Goal: Transaction & Acquisition: Complete application form

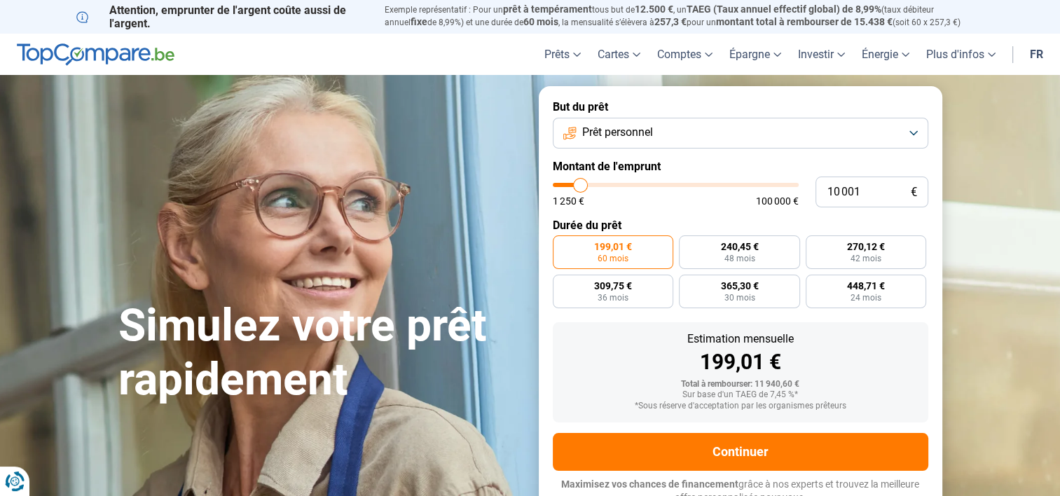
type input "9 500"
type input "9500"
type input "9 750"
type input "9750"
type input "10 000"
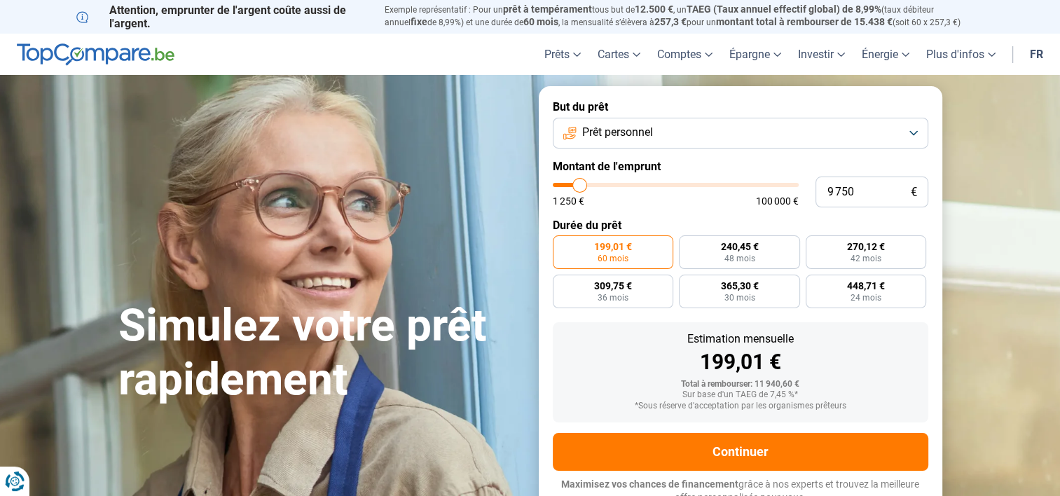
type input "10000"
type input "10 500"
type input "10500"
type input "10 750"
type input "10750"
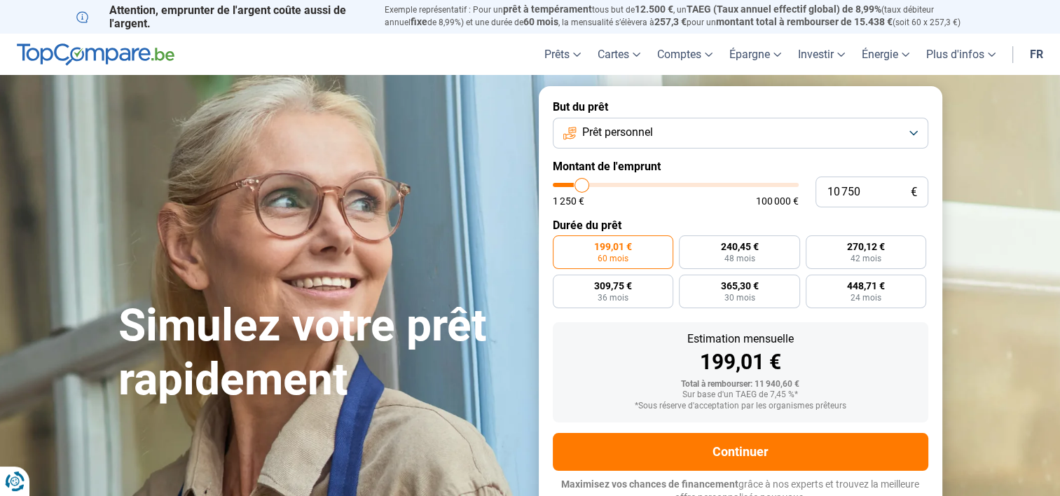
type input "11 750"
type input "11750"
type input "12 000"
type input "12000"
type input "12 500"
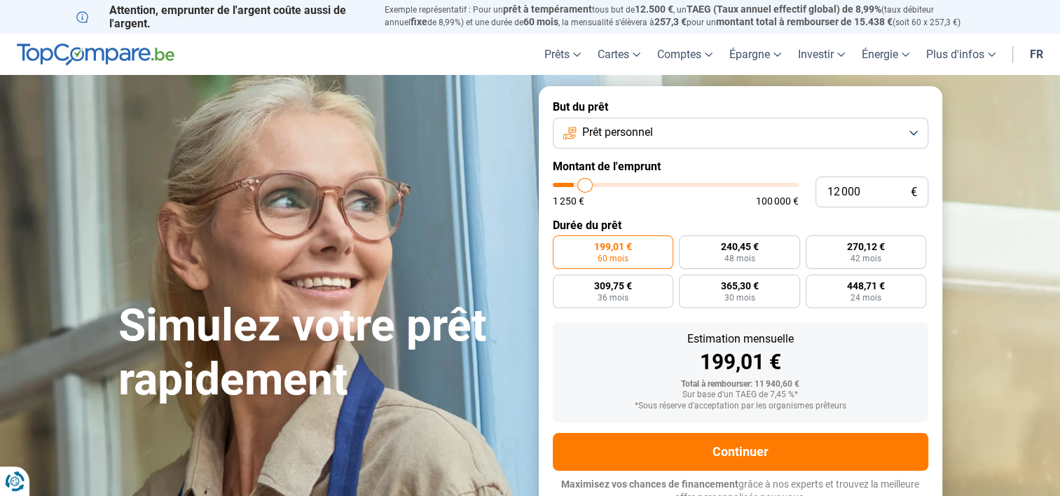
type input "12500"
type input "12 750"
type input "12750"
type input "13 000"
type input "13000"
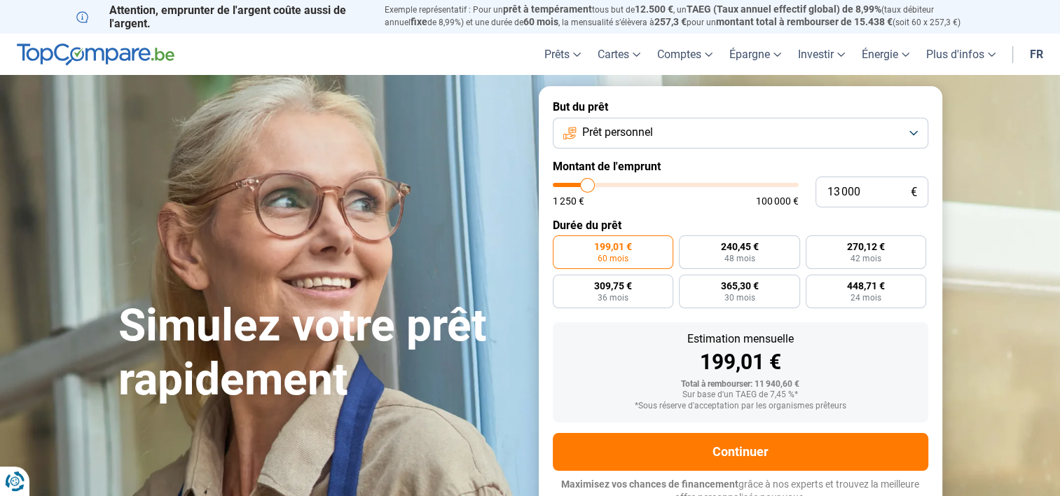
type input "13 250"
type input "13250"
type input "13 500"
type input "13500"
type input "14 000"
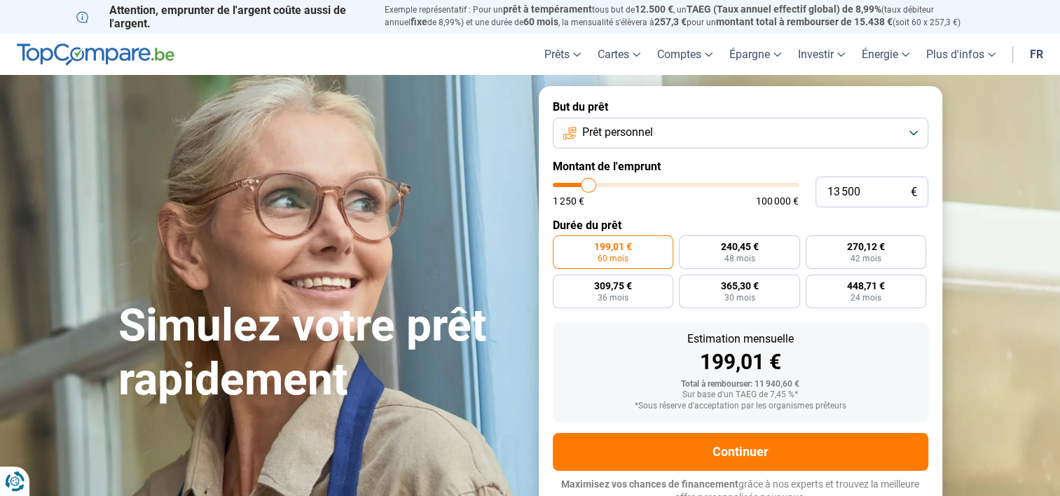
type input "14000"
type input "14 250"
type input "14250"
type input "14 500"
type input "14500"
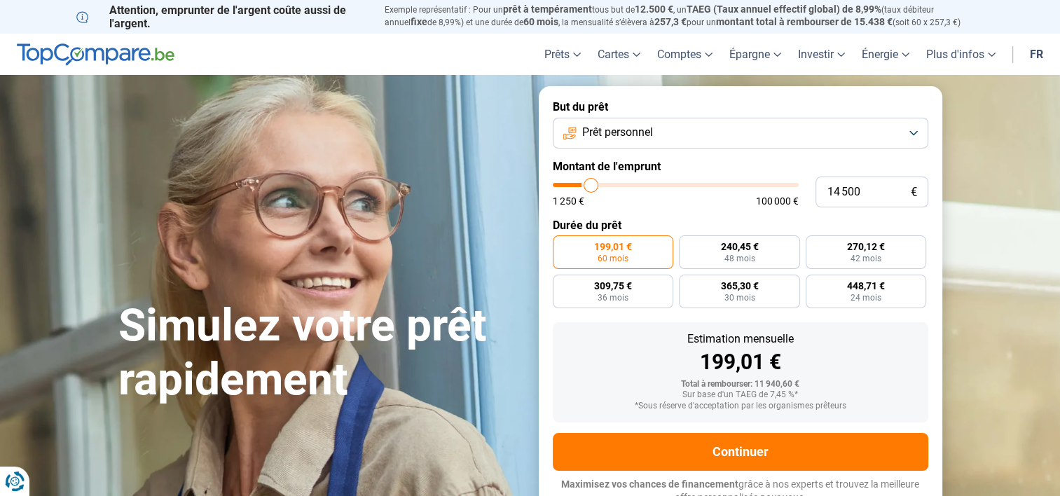
type input "14 750"
type input "14750"
type input "15 000"
type input "15000"
type input "15 250"
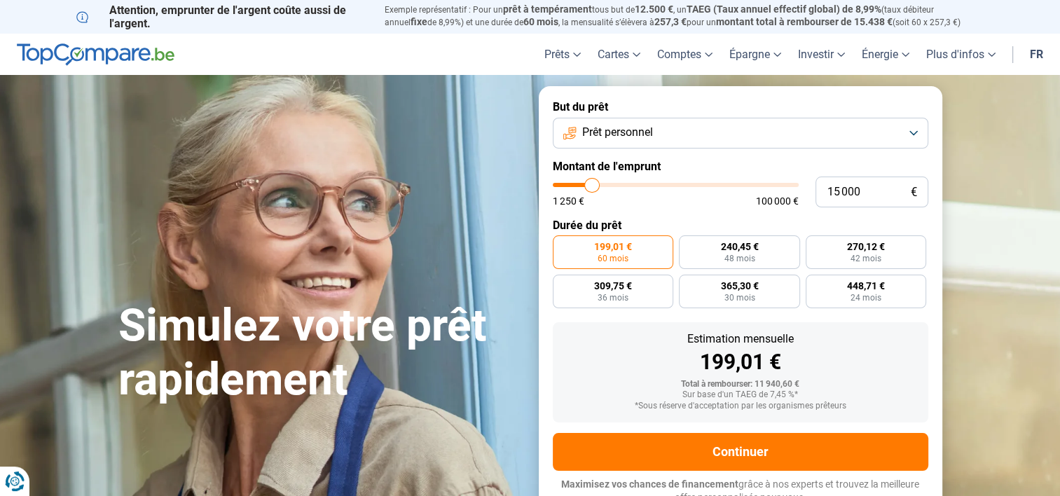
type input "15250"
type input "15 500"
type input "15500"
type input "15 750"
type input "15750"
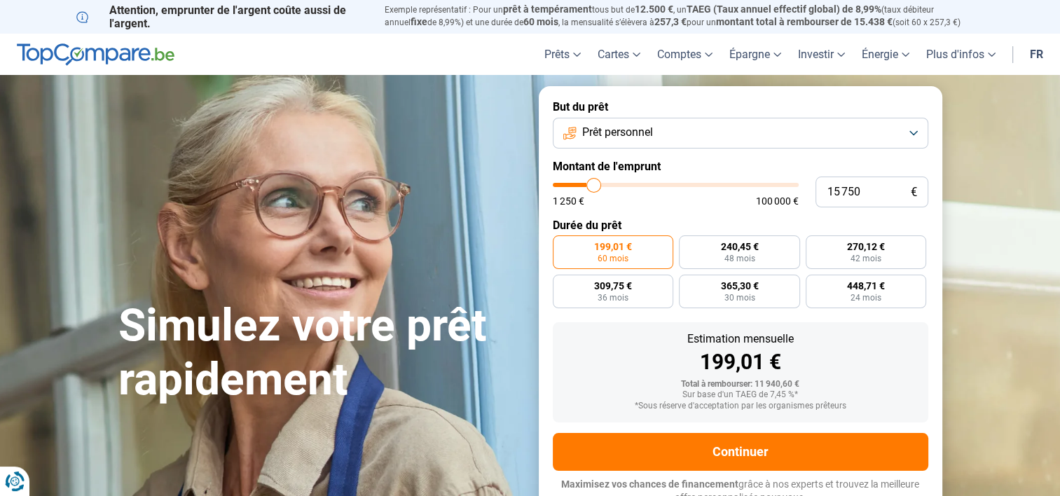
type input "16 000"
type input "16000"
type input "16 250"
type input "16250"
type input "16 750"
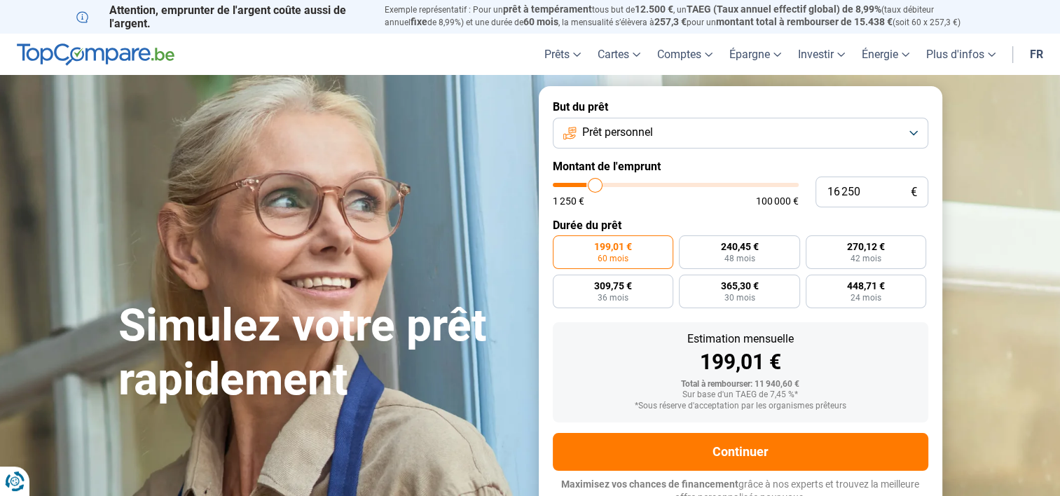
type input "16750"
type input "17 000"
type input "17000"
type input "16 500"
drag, startPoint x: 579, startPoint y: 182, endPoint x: 596, endPoint y: 188, distance: 17.7
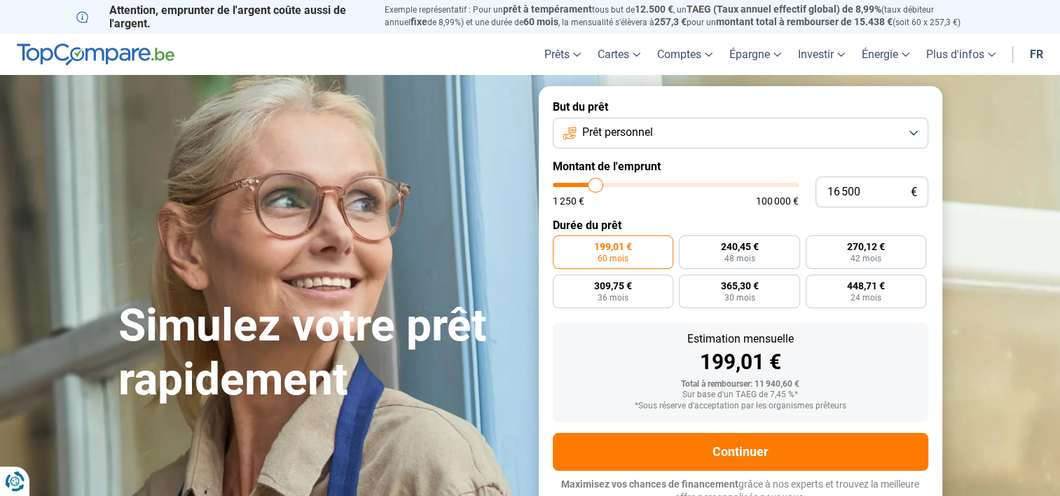
type input "16500"
click at [596, 187] on input "range" at bounding box center [676, 185] width 246 height 4
radio input "false"
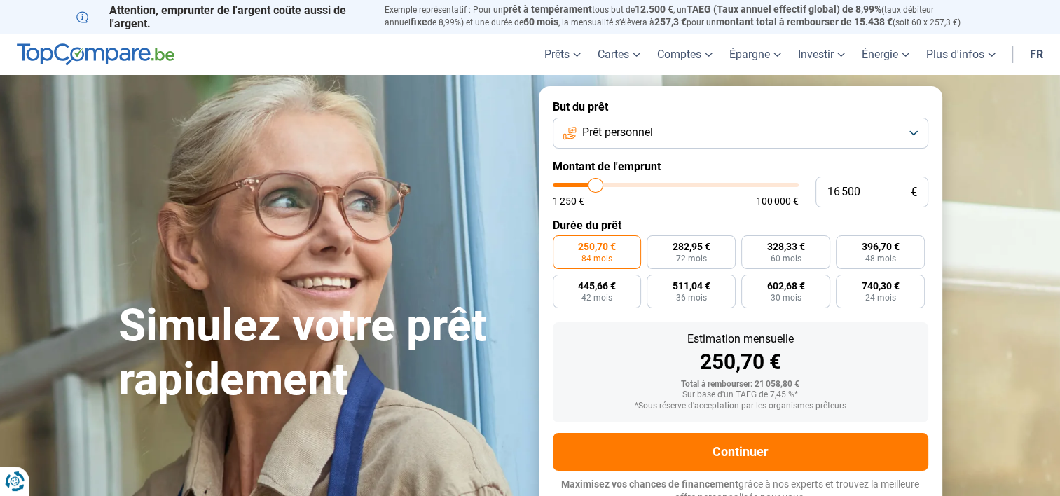
scroll to position [10, 0]
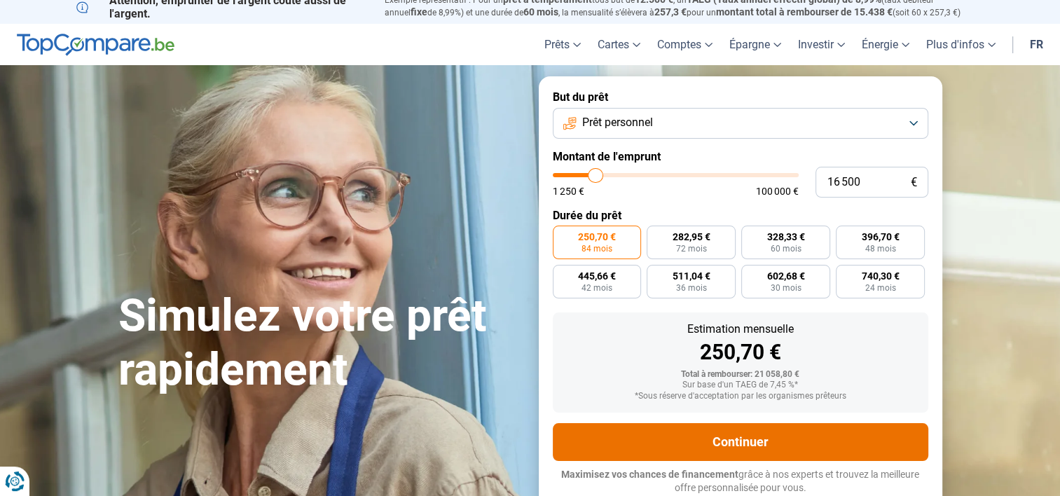
click at [828, 432] on button "Continuer" at bounding box center [741, 442] width 376 height 38
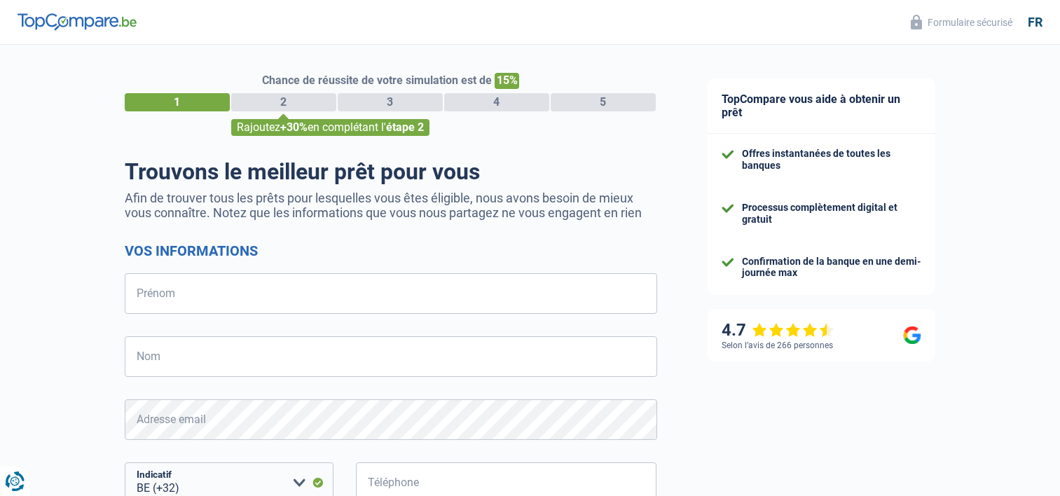
select select "32"
click at [334, 287] on input "Prénom" at bounding box center [391, 293] width 533 height 41
type input "pierre"
type input "[PERSON_NAME]"
type input "479410068"
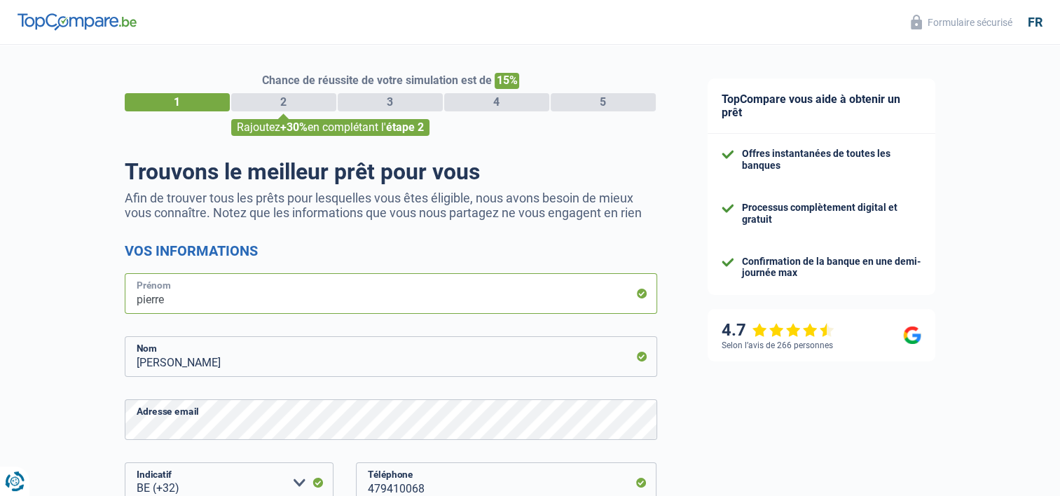
type input "[PERSON_NAME]"
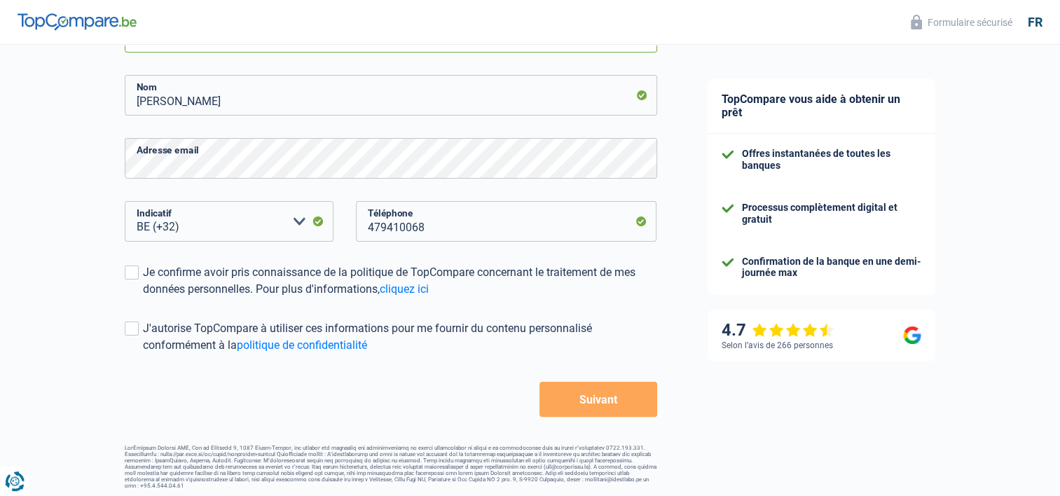
scroll to position [266, 0]
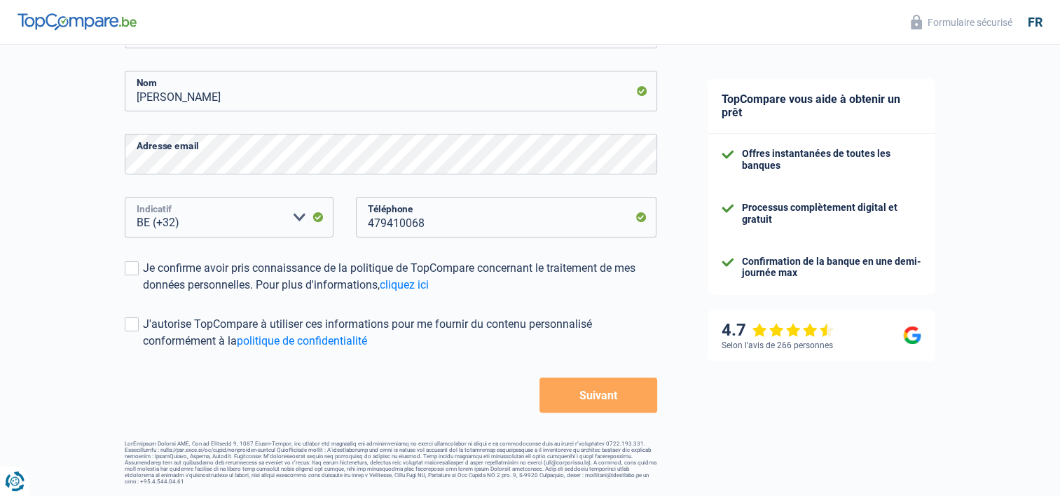
click at [193, 221] on select "BE (+32) LU (+352) Veuillez sélectionner une option" at bounding box center [229, 217] width 209 height 41
click at [199, 223] on select "BE (+32) LU (+352) Veuillez sélectionner une option" at bounding box center [229, 217] width 209 height 41
click at [187, 223] on select "BE (+32) LU (+352) Veuillez sélectionner une option" at bounding box center [229, 217] width 209 height 41
click at [174, 217] on select "BE (+32) LU (+352) Veuillez sélectionner une option" at bounding box center [229, 217] width 209 height 41
click at [238, 230] on select "BE (+32) LU (+352) Veuillez sélectionner une option" at bounding box center [229, 217] width 209 height 41
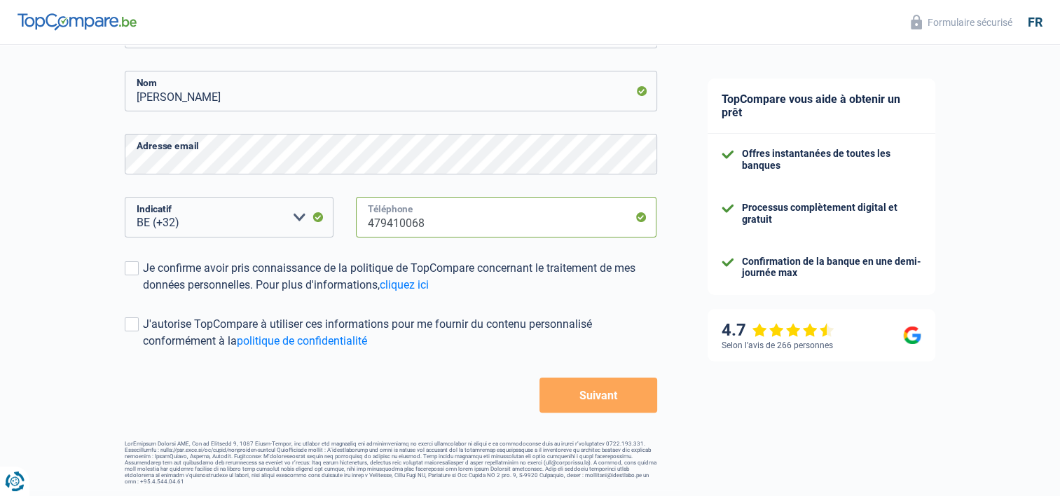
click at [454, 219] on input "479410068" at bounding box center [506, 217] width 301 height 41
type input "473130914"
click at [133, 266] on span at bounding box center [132, 268] width 14 height 14
click at [143, 294] on input "Je confirme avoir pris connaissance de la politique de TopCompare concernant le…" at bounding box center [143, 294] width 0 height 0
click at [608, 401] on button "Suivant" at bounding box center [598, 395] width 117 height 35
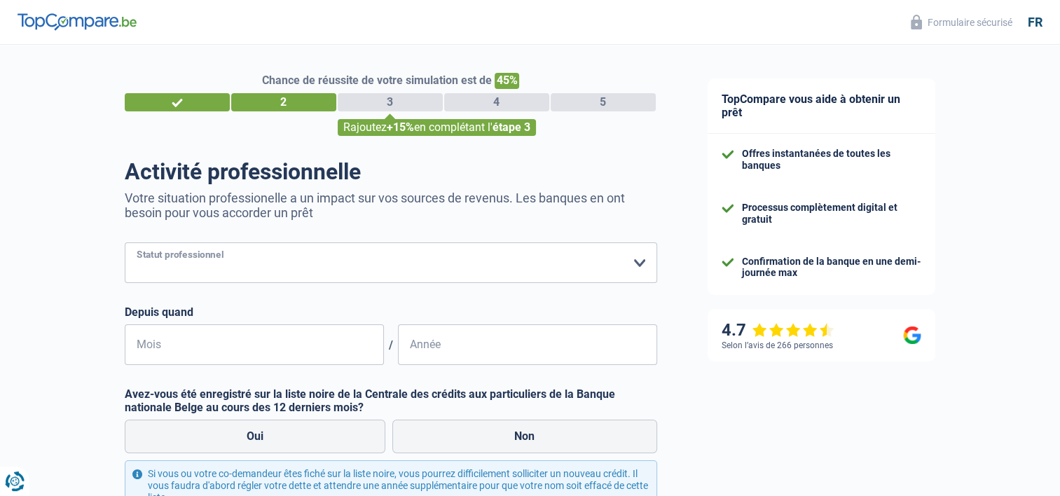
click at [643, 264] on select "Ouvrier Employé privé Employé public Invalide Indépendant Pensionné Chômeur Mut…" at bounding box center [391, 263] width 533 height 41
select select "publicEmployee"
click at [125, 243] on select "Ouvrier Employé privé Employé public Invalide Indépendant Pensionné Chômeur Mut…" at bounding box center [391, 263] width 533 height 41
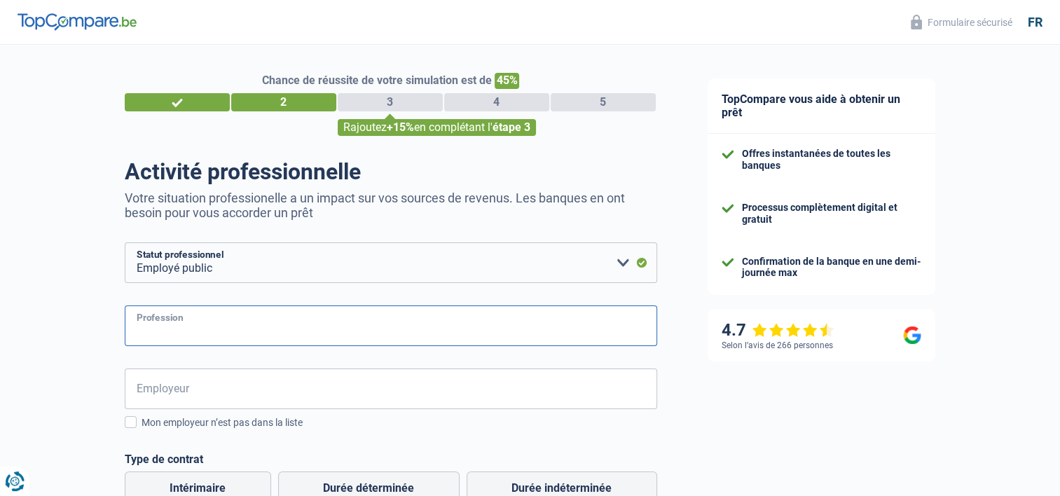
click at [497, 334] on input "Profession" at bounding box center [391, 326] width 533 height 41
type input "Employé"
click at [468, 388] on input "Employeur" at bounding box center [391, 389] width 533 height 41
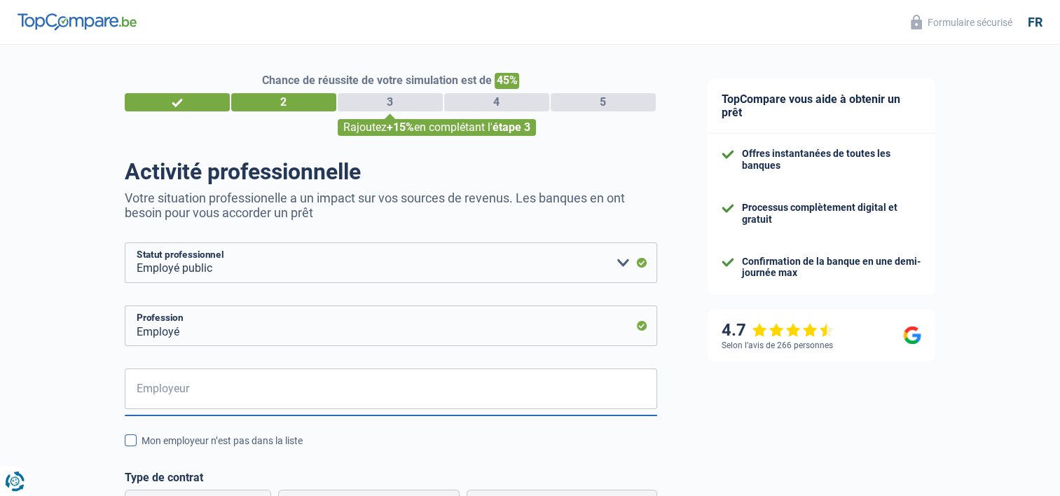
click at [133, 445] on span at bounding box center [131, 441] width 12 height 12
click at [142, 449] on input "Mon employeur n’est pas dans la liste" at bounding box center [142, 449] width 0 height 0
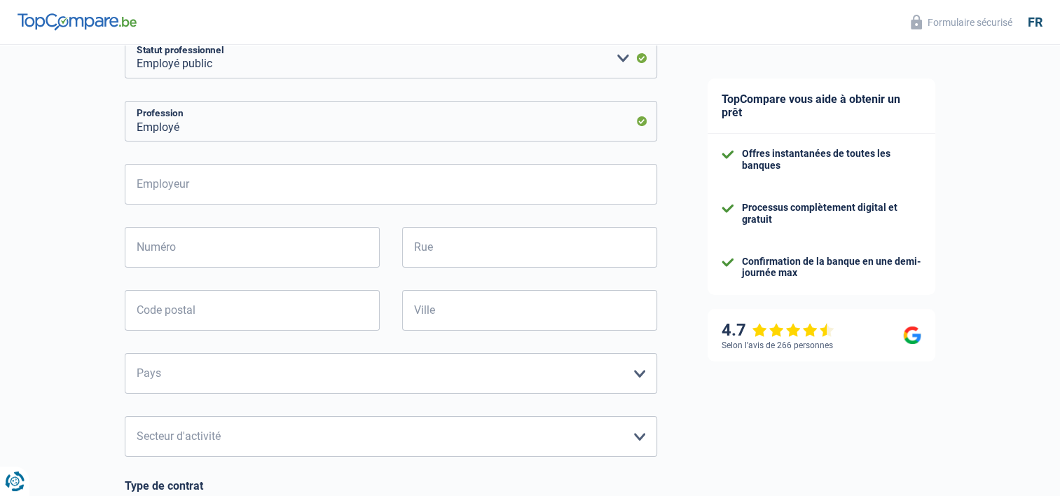
scroll to position [210, 0]
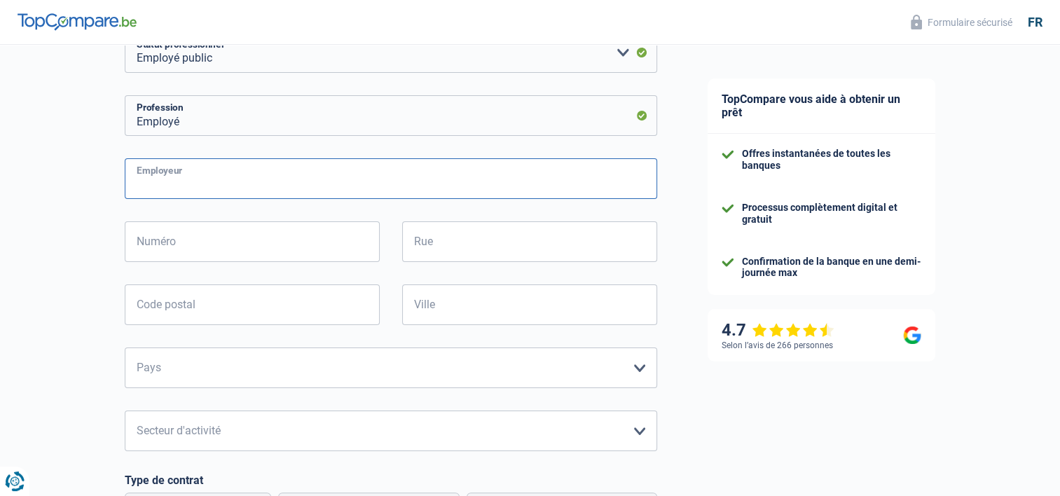
click at [265, 177] on input "Employeur" at bounding box center [391, 178] width 533 height 41
type input "SPF Sécurité sociale"
click at [273, 241] on input "Numéro" at bounding box center [252, 241] width 255 height 41
type input "50"
click at [470, 248] on input "Rue" at bounding box center [529, 241] width 255 height 41
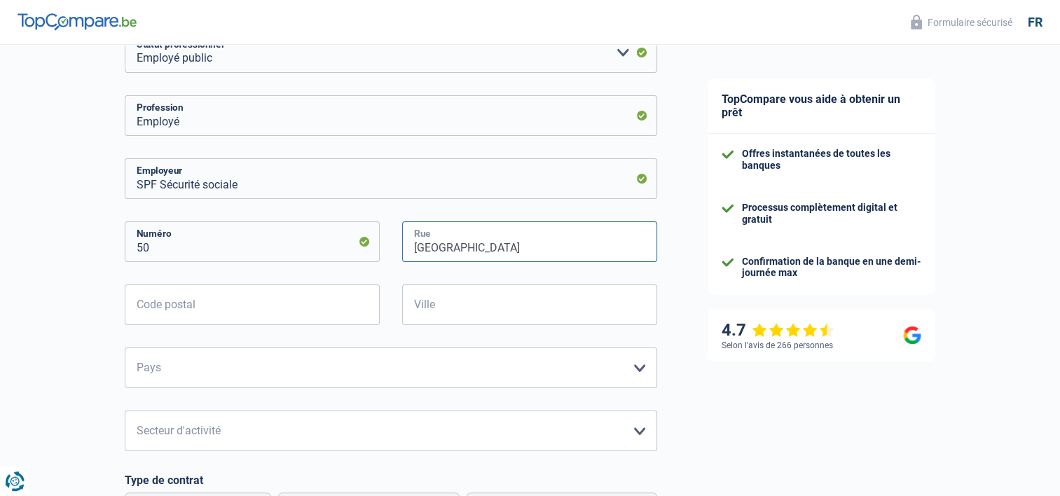
type input "Boulevard Jardin botanique"
click at [331, 305] on input "Code postal" at bounding box center [252, 305] width 255 height 41
type input "1000"
click at [448, 310] on input "Ville" at bounding box center [529, 305] width 255 height 41
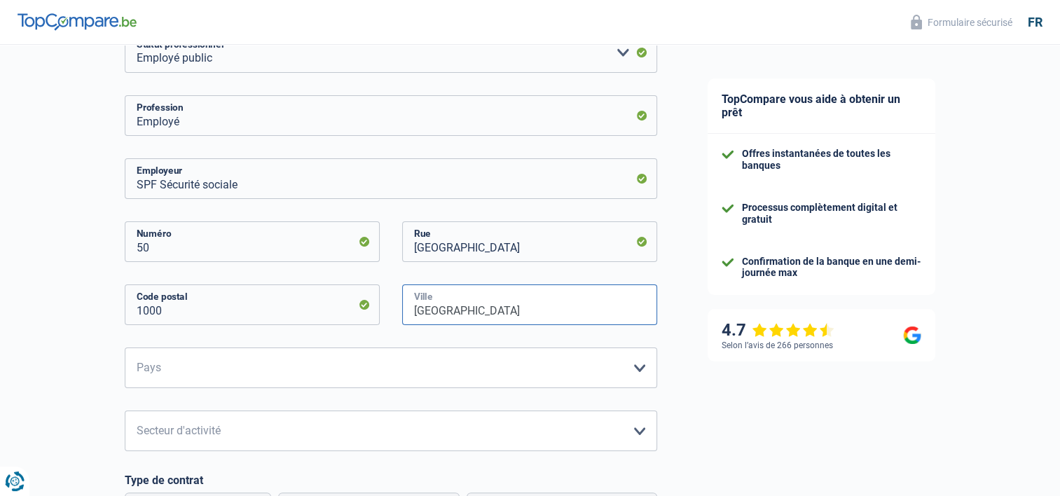
type input "Bruxelles"
click at [643, 367] on select "Belgique France Allemagne Italie Luxembourg Pays-Bas Espagne Suisse Veuillez sé…" at bounding box center [391, 368] width 533 height 41
select select "BE"
click at [125, 348] on select "Belgique France Allemagne Italie Luxembourg Pays-Bas Espagne Suisse Veuillez sé…" at bounding box center [391, 368] width 533 height 41
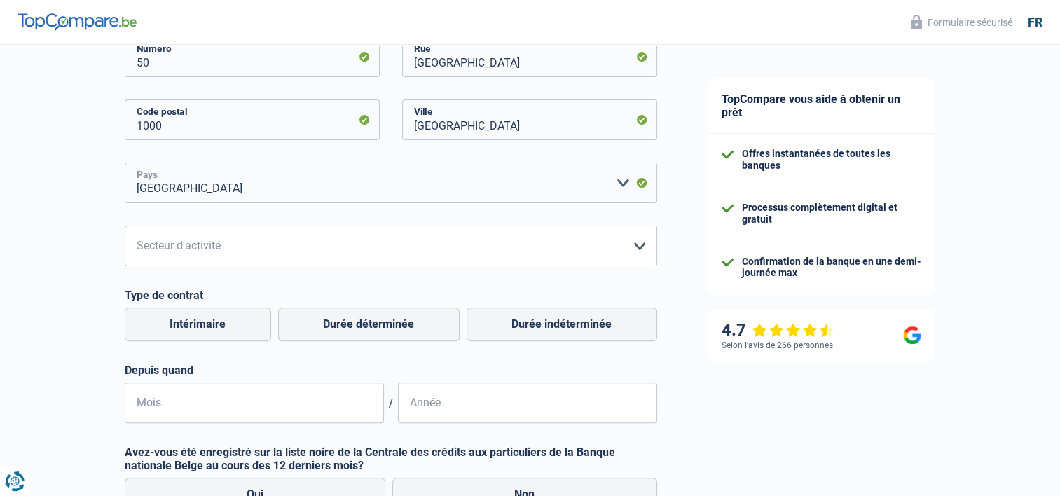
scroll to position [421, 0]
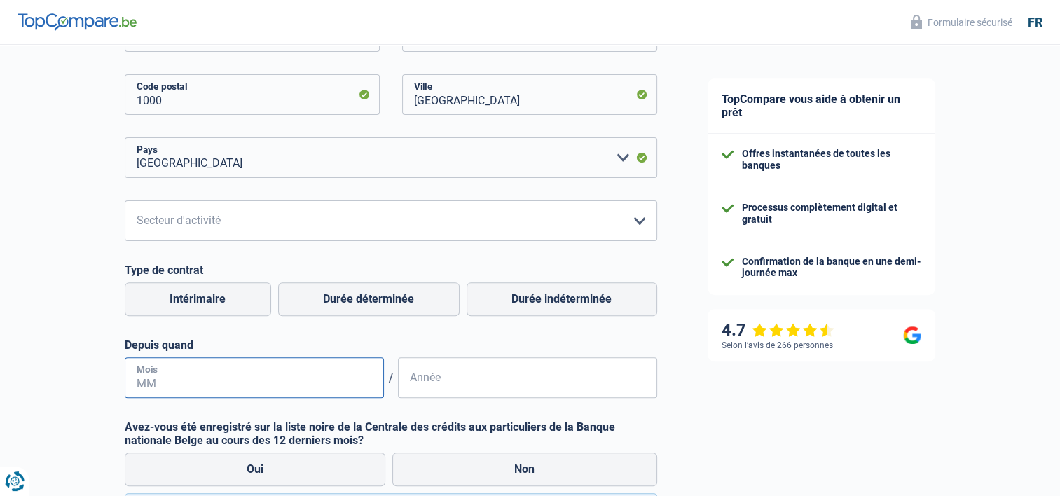
click at [334, 378] on input "Mois" at bounding box center [254, 377] width 259 height 41
type input "06"
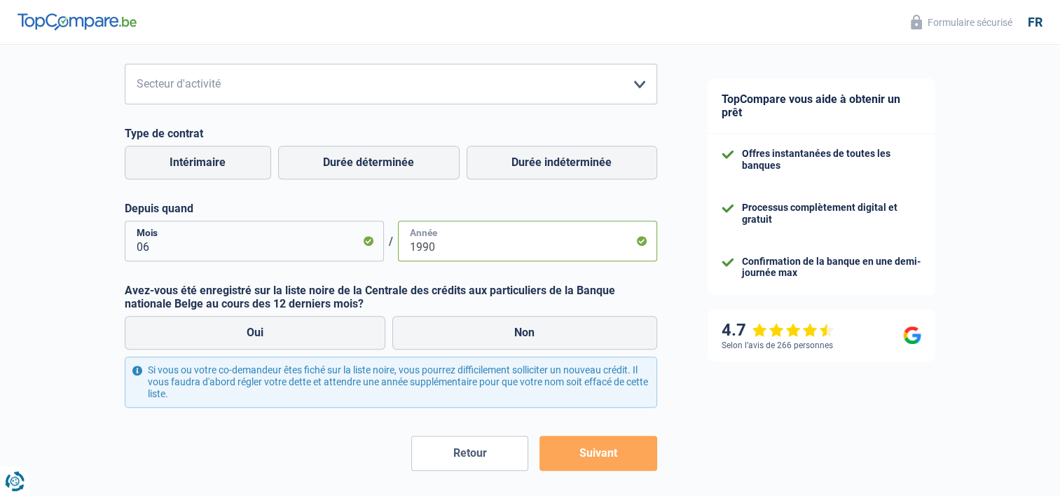
scroll to position [561, 0]
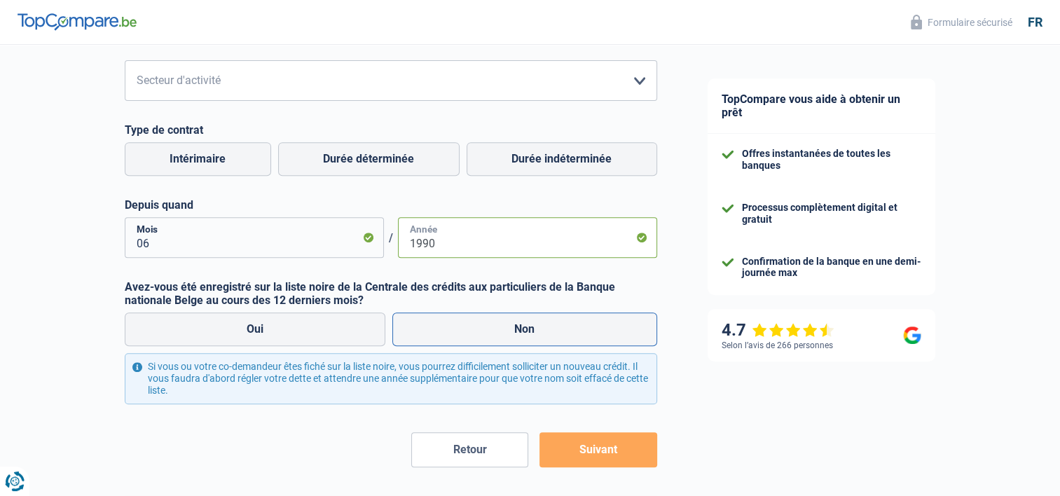
type input "1990"
click at [599, 322] on label "Non" at bounding box center [524, 330] width 265 height 34
click at [599, 322] on input "Non" at bounding box center [524, 330] width 265 height 34
radio input "true"
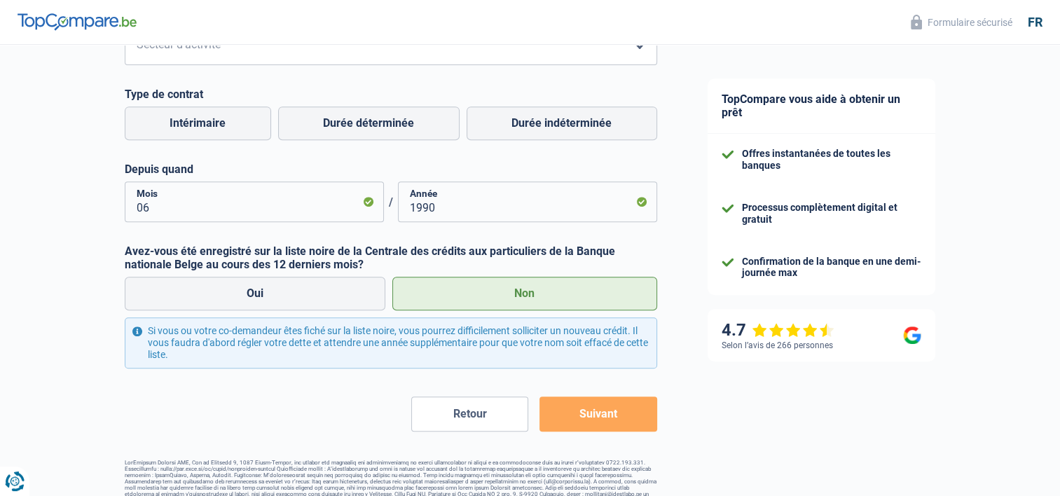
scroll to position [615, 0]
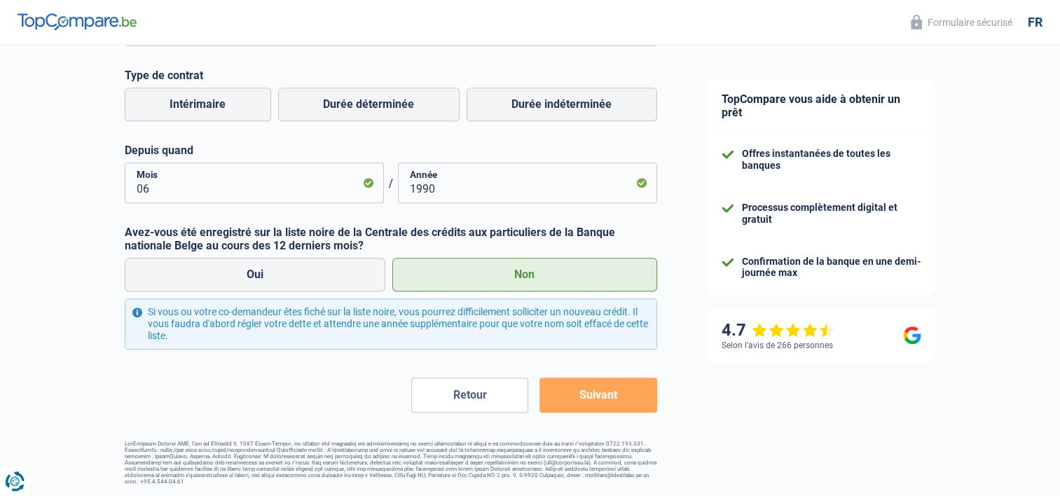
click at [634, 404] on button "Suivant" at bounding box center [598, 395] width 117 height 35
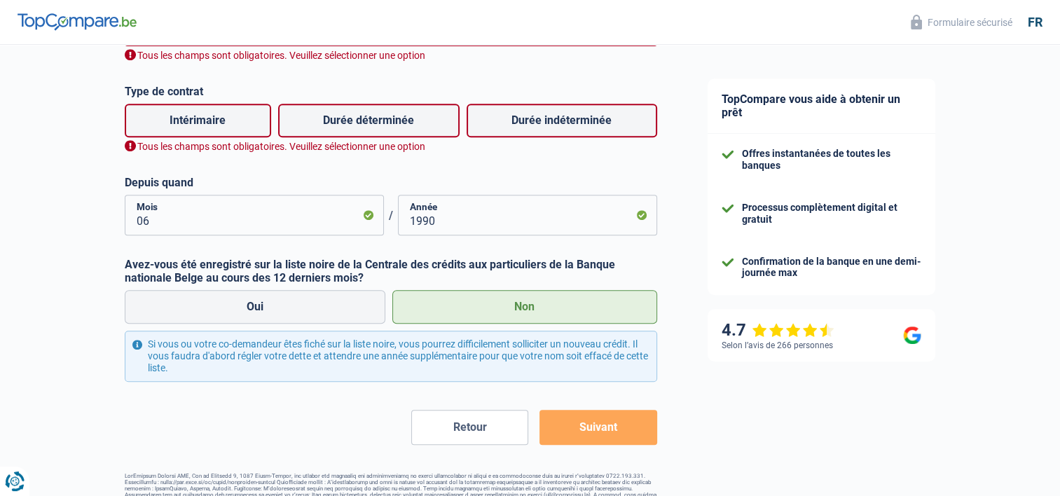
scroll to position [574, 0]
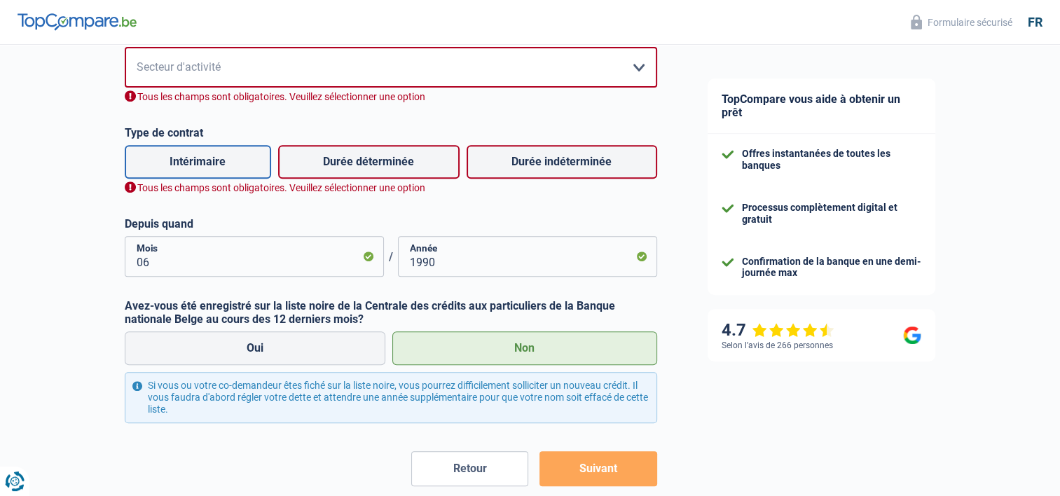
click at [226, 162] on label "Intérimaire" at bounding box center [198, 162] width 146 height 34
click at [226, 162] on input "Intérimaire" at bounding box center [198, 162] width 146 height 34
radio input "true"
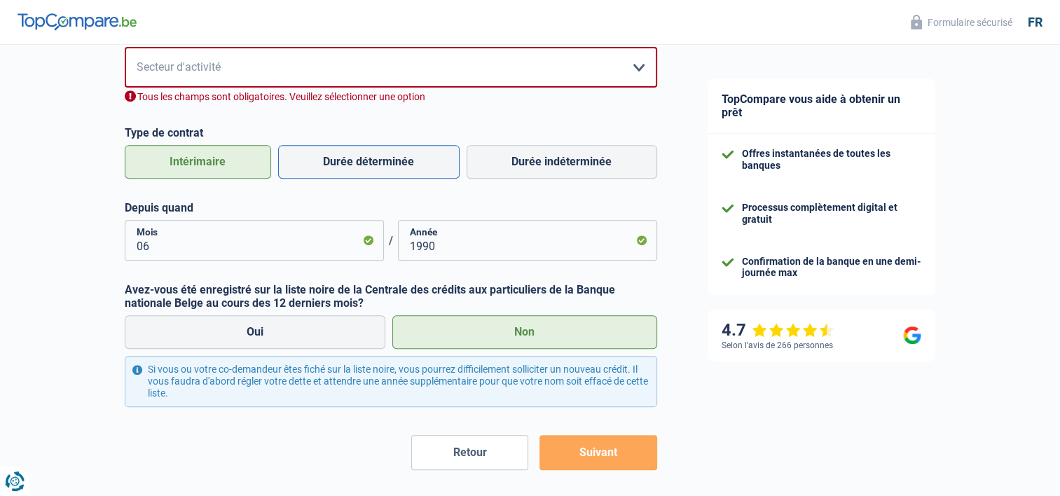
click at [327, 157] on label "Durée déterminée" at bounding box center [369, 162] width 182 height 34
click at [327, 157] on input "Durée déterminée" at bounding box center [369, 162] width 182 height 34
radio input "true"
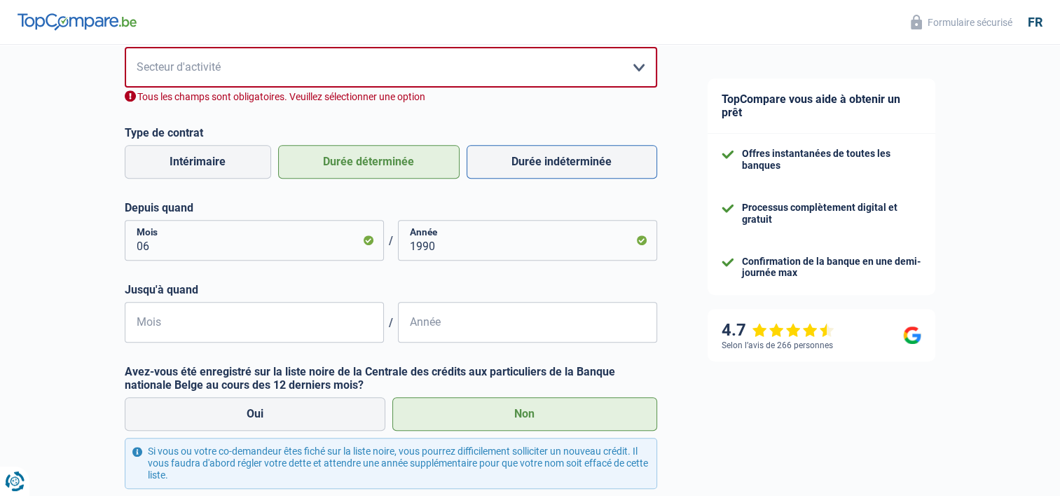
click at [544, 156] on label "Durée indéterminée" at bounding box center [562, 162] width 191 height 34
click at [544, 156] on input "Durée indéterminée" at bounding box center [562, 162] width 191 height 34
radio input "true"
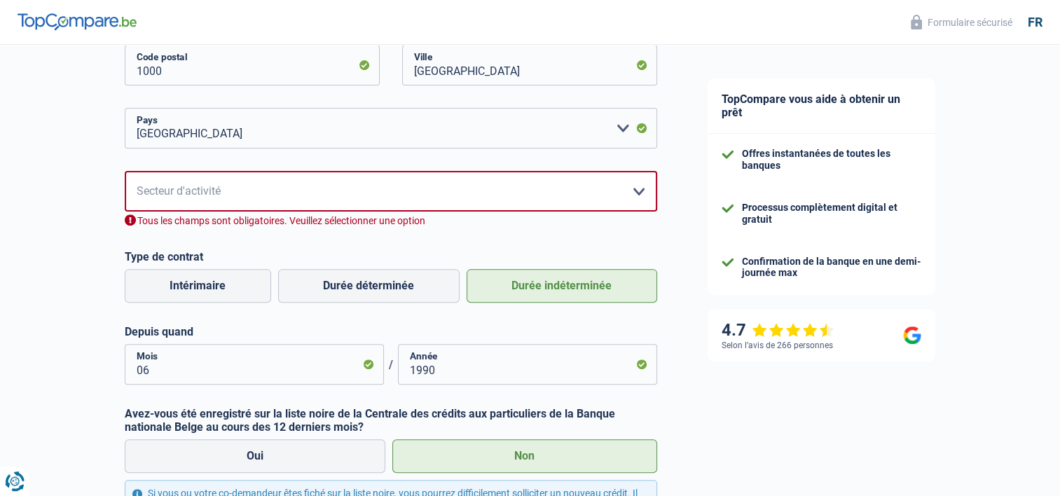
scroll to position [434, 0]
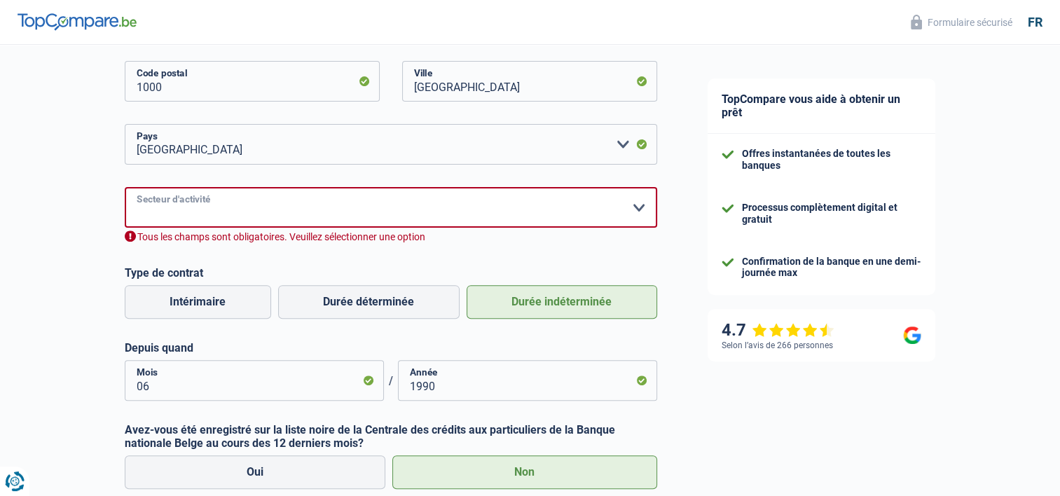
click at [639, 209] on select "Agriculture/Pêche Industrie Horeca Courier/Fitness/Taxi Construction Banques/As…" at bounding box center [391, 207] width 533 height 41
select select "stateUniversityEu"
click at [125, 188] on select "Agriculture/Pêche Industrie Horeca Courier/Fitness/Taxi Construction Banques/As…" at bounding box center [391, 207] width 533 height 41
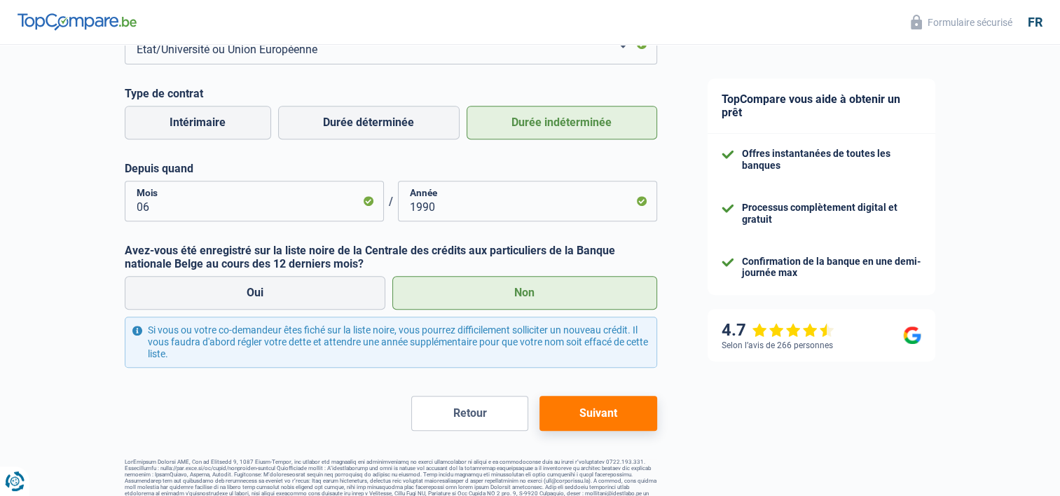
scroll to position [615, 0]
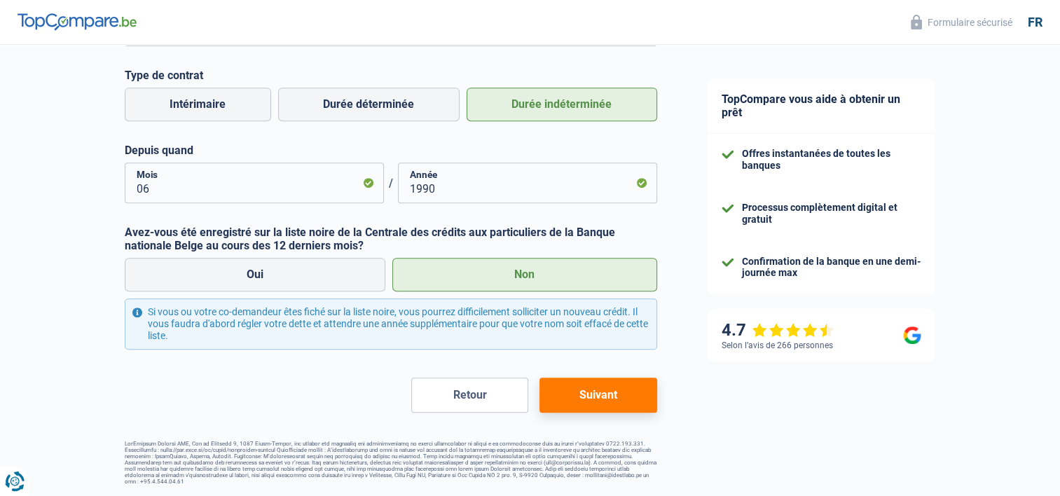
click at [615, 402] on button "Suivant" at bounding box center [598, 395] width 117 height 35
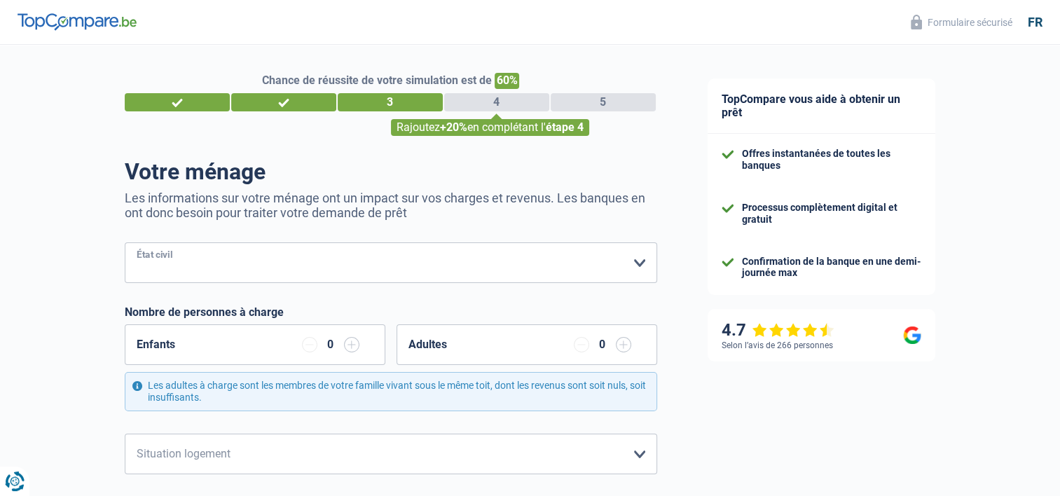
click at [286, 264] on select "Célibataire Marié(e) Cohabitant(e) légal(e) Divorcé(e) Veuf(ve) Séparé (de fait…" at bounding box center [391, 263] width 533 height 41
select select "divorced"
click at [125, 243] on select "Célibataire Marié(e) Cohabitant(e) légal(e) Divorcé(e) Veuf(ve) Séparé (de fait…" at bounding box center [391, 263] width 533 height 41
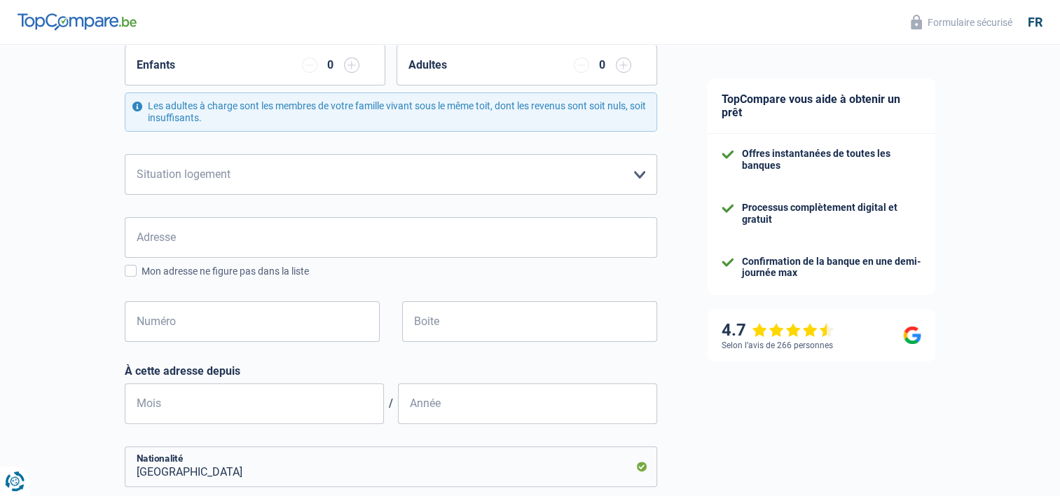
scroll to position [280, 0]
click at [639, 175] on select "Locataire Propriétaire avec prêt hypothécaire Propriétaire sans prêt hypothécai…" at bounding box center [391, 173] width 533 height 41
select select "liveWithParents"
click at [125, 153] on select "Locataire Propriétaire avec prêt hypothécaire Propriétaire sans prêt hypothécai…" at bounding box center [391, 173] width 533 height 41
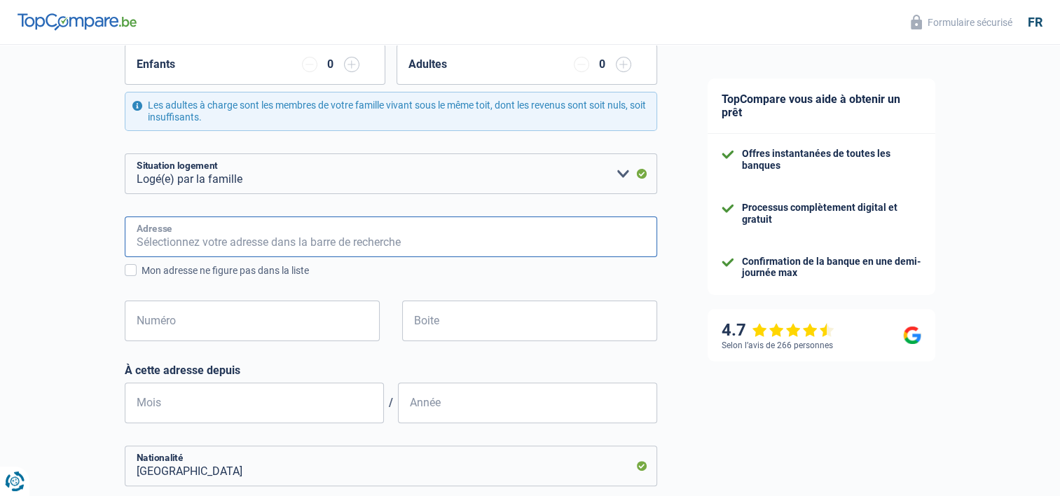
click at [519, 235] on input "Adresse" at bounding box center [391, 237] width 533 height 41
type input "Rue Saint Valentin, 122"
type input "Belgique"
type input "CHARLEROI"
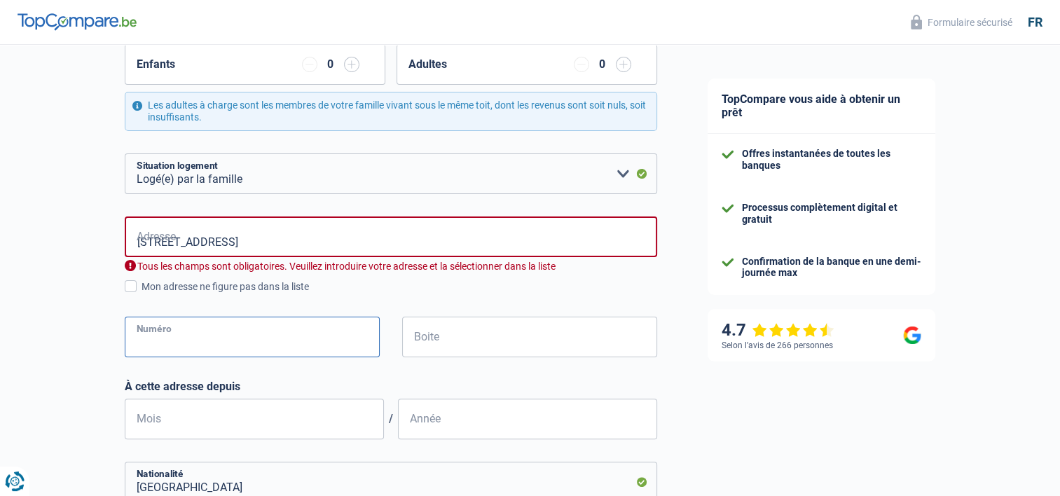
type input "122"
type input "Belgique"
click at [128, 289] on span at bounding box center [131, 286] width 12 height 12
click at [142, 294] on input "Mon adresse ne figure pas dans la liste" at bounding box center [142, 294] width 0 height 0
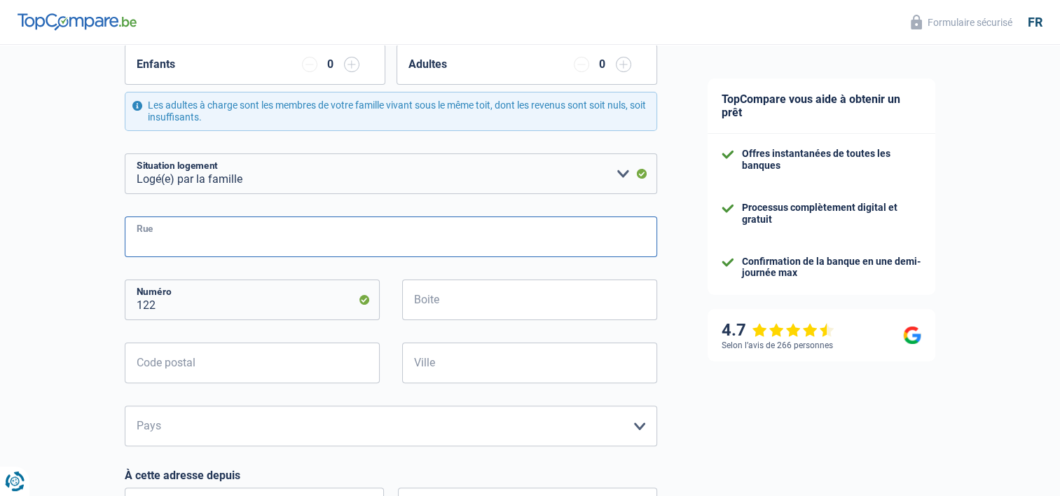
click at [184, 238] on input "Rue" at bounding box center [391, 237] width 533 height 41
type input "Rue Saint Valentin, 122"
type input "6061"
type input "CHARLEROI"
select select "BE"
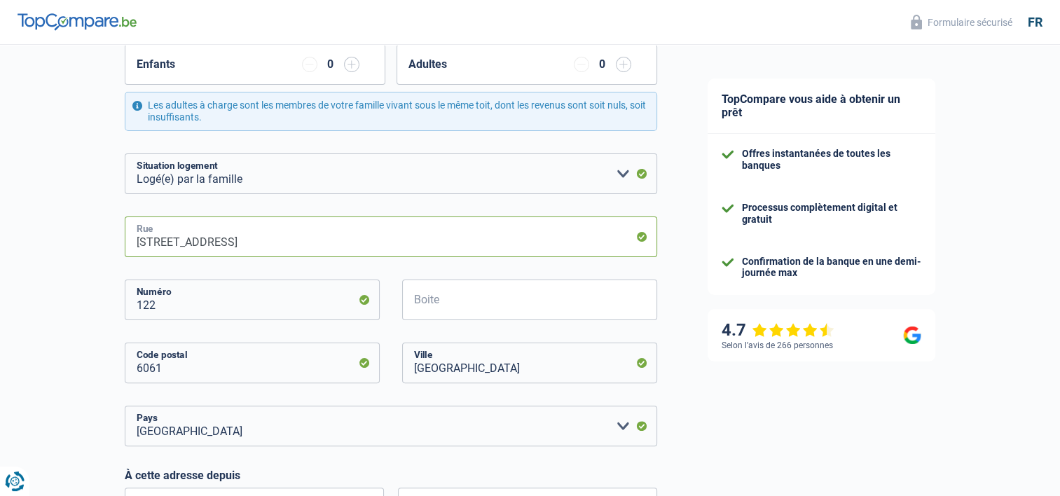
type input "Rue Saint Valentin"
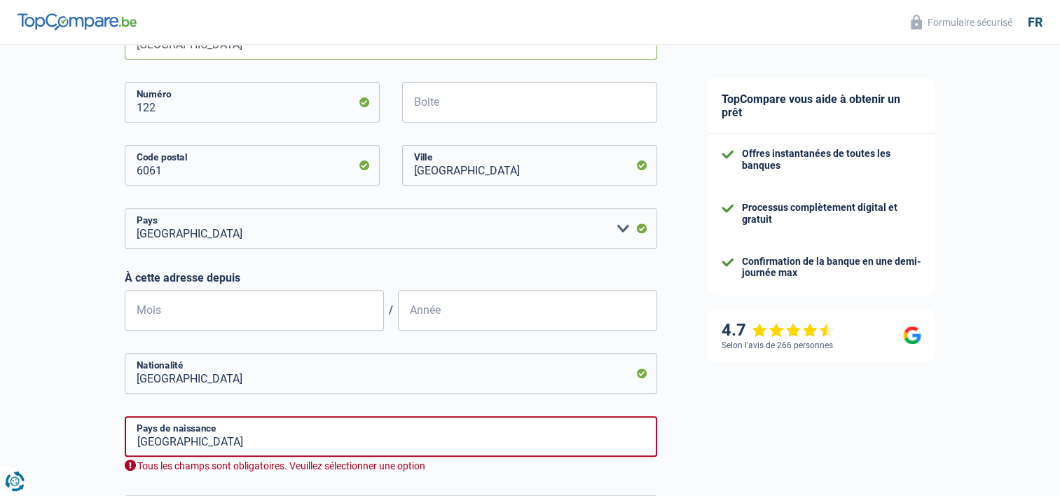
scroll to position [491, 0]
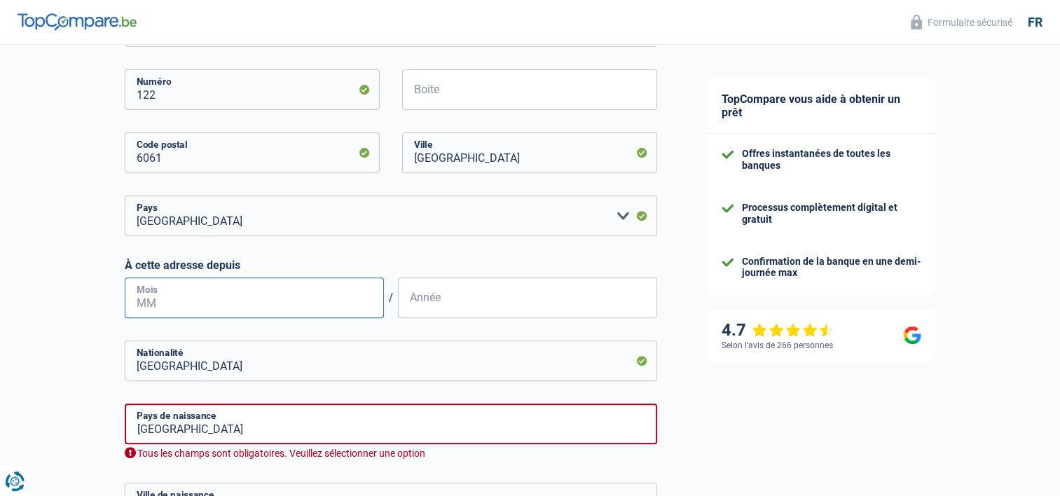
click at [223, 301] on input "Mois" at bounding box center [254, 298] width 259 height 41
type input "07"
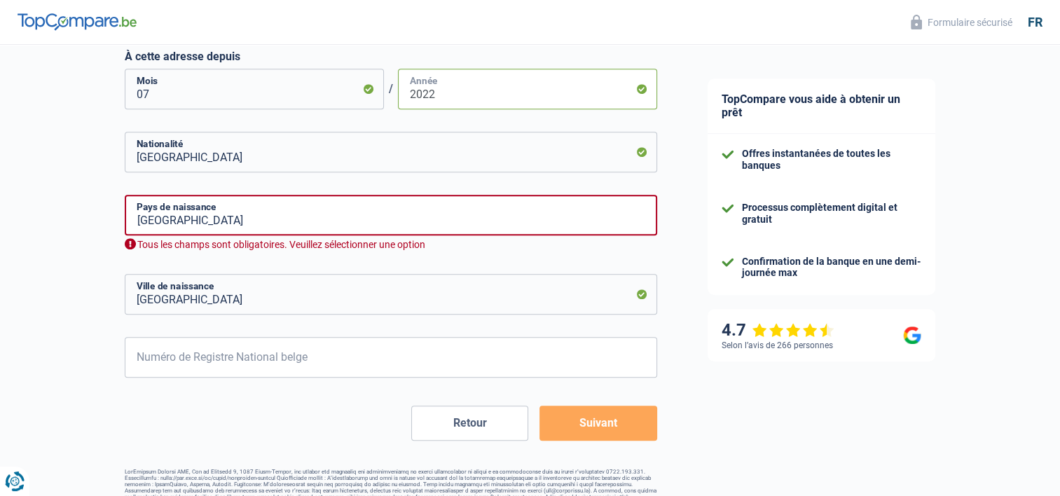
scroll to position [701, 0]
type input "2022"
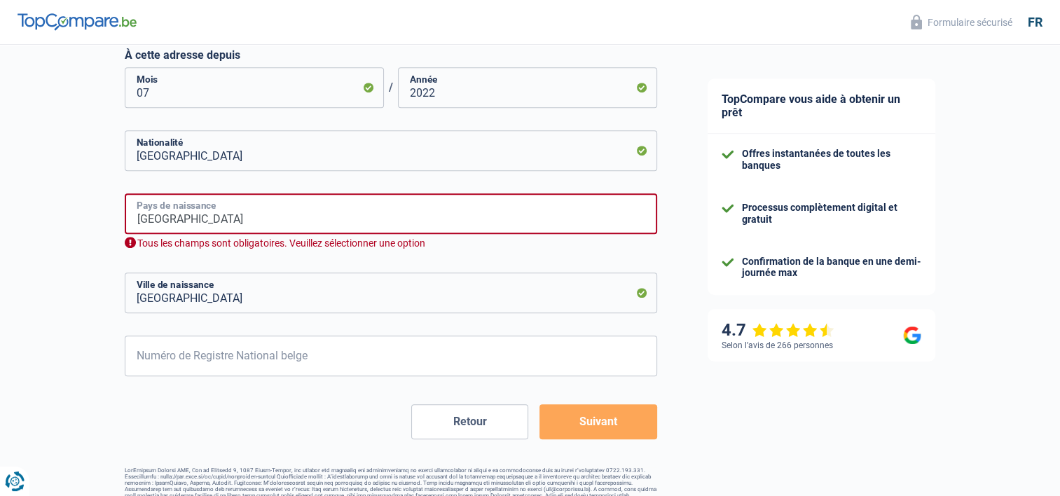
click at [411, 224] on input "Belgique" at bounding box center [391, 213] width 533 height 41
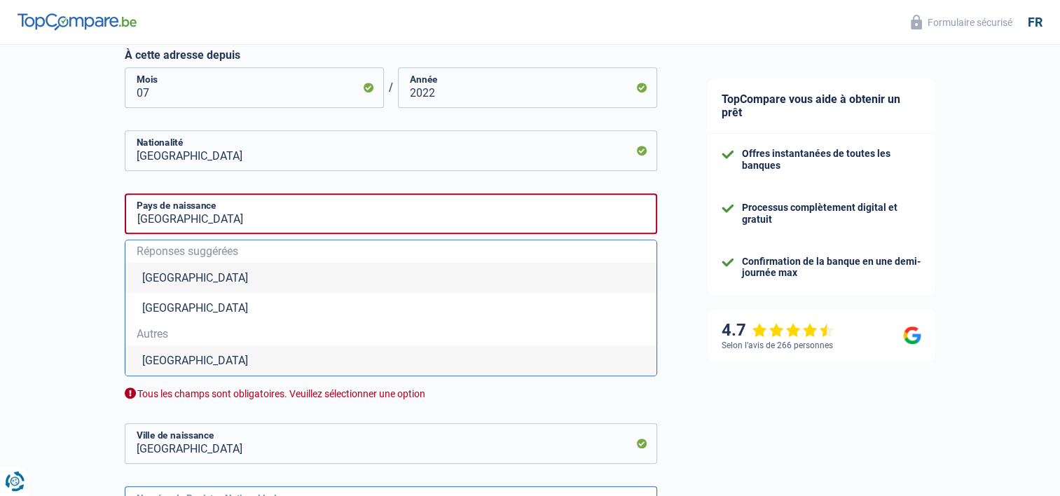
type input "64.07.02-143.26"
click at [294, 281] on li "Belgique" at bounding box center [390, 278] width 531 height 30
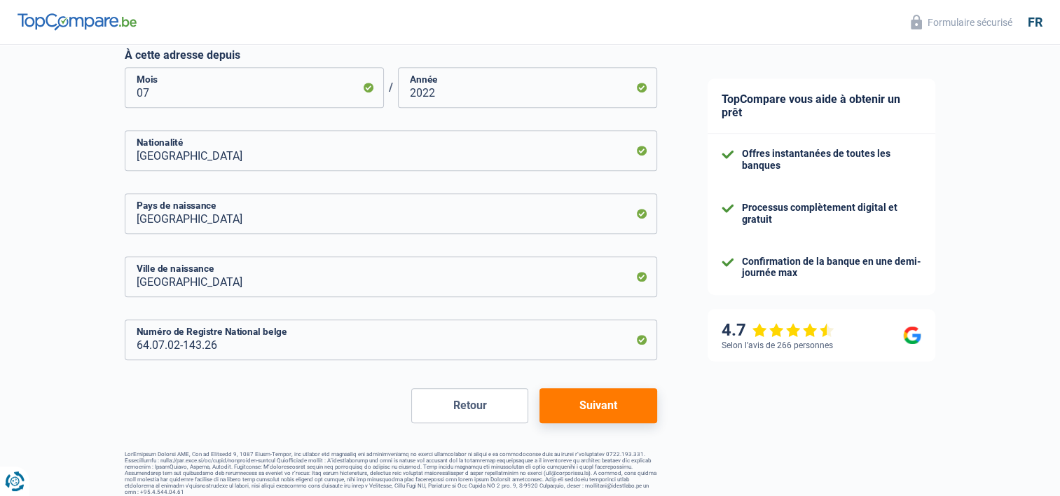
click at [622, 407] on button "Suivant" at bounding box center [598, 405] width 117 height 35
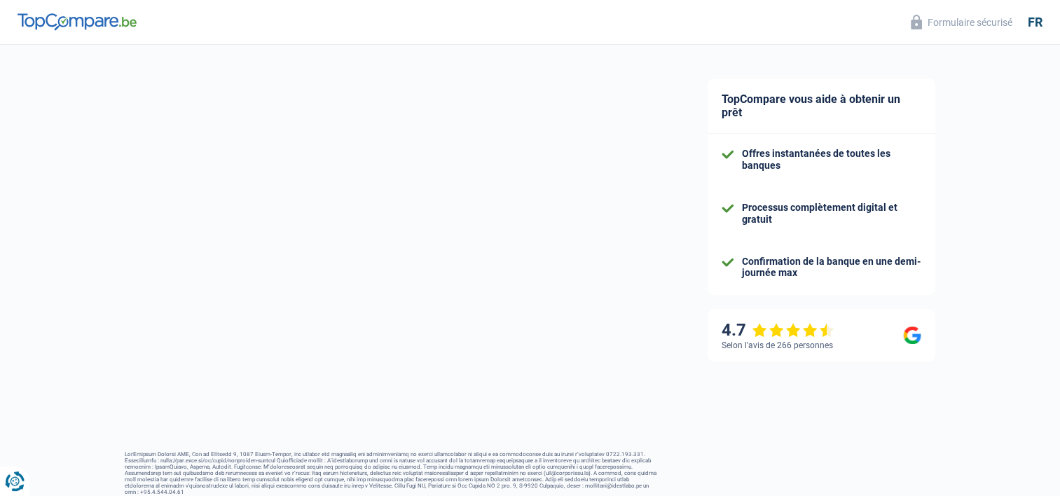
select select "netSalary"
select select "mealVouchers"
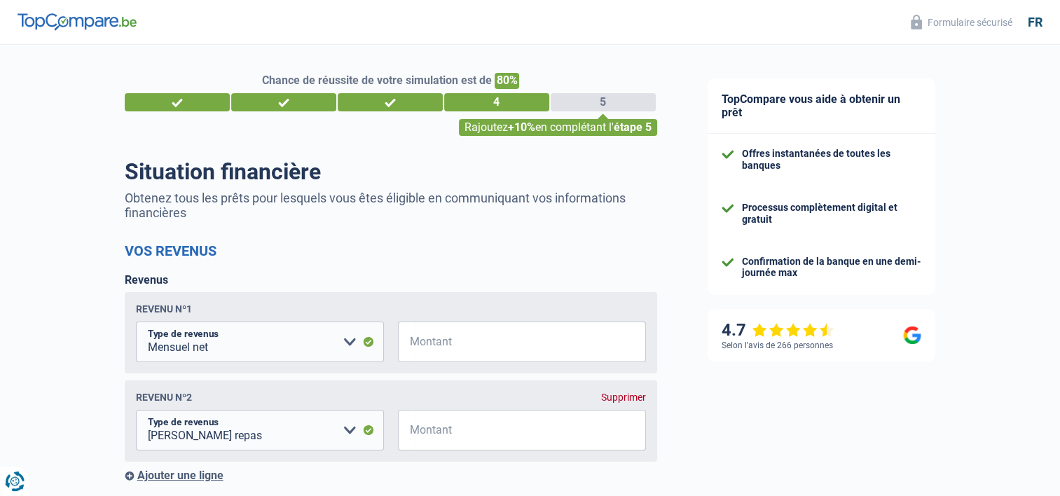
scroll to position [70, 0]
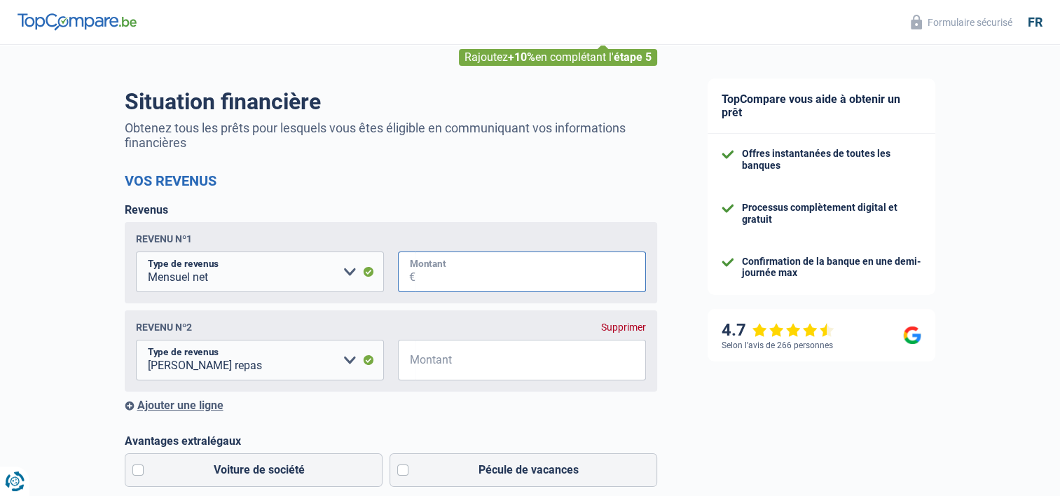
click at [536, 278] on input "Montant" at bounding box center [531, 272] width 231 height 41
type input "24.241"
click at [468, 369] on input "Montant" at bounding box center [531, 360] width 231 height 41
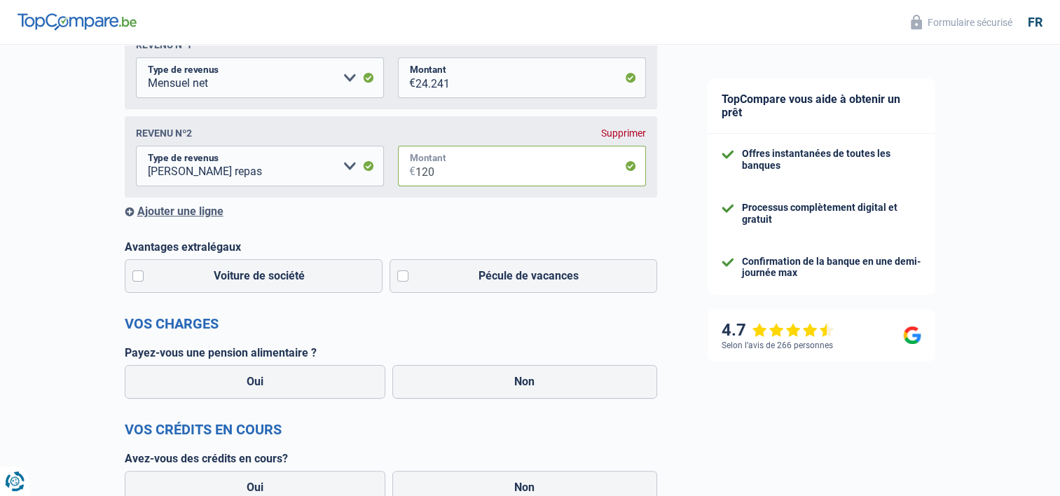
scroll to position [280, 0]
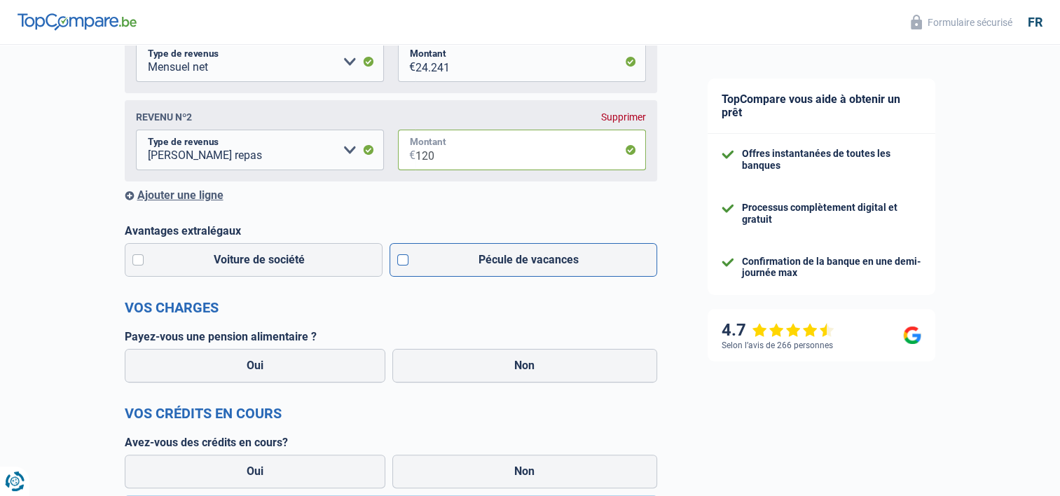
type input "120"
click at [404, 261] on label "Pécule de vacances" at bounding box center [524, 260] width 268 height 34
click at [404, 261] on input "Pécule de vacances" at bounding box center [524, 260] width 268 height 34
checkbox input "true"
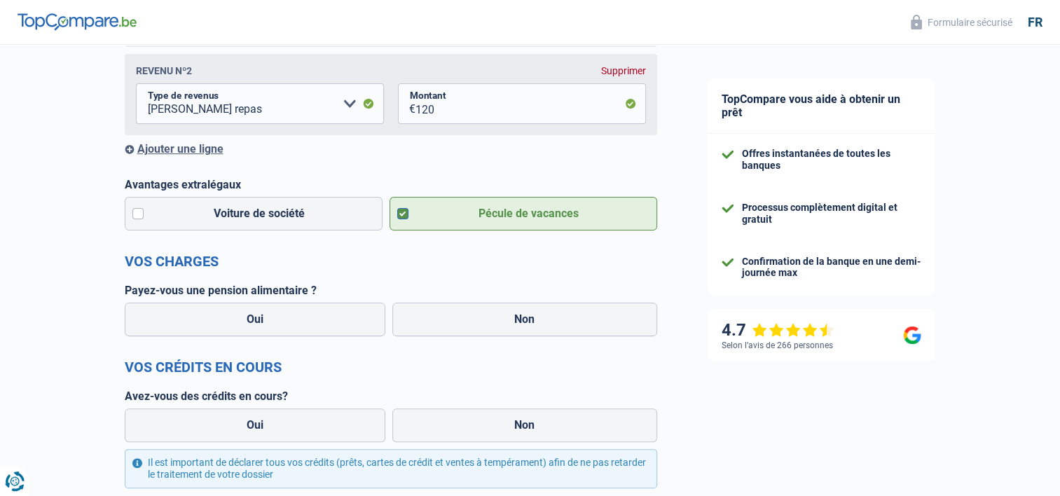
scroll to position [350, 0]
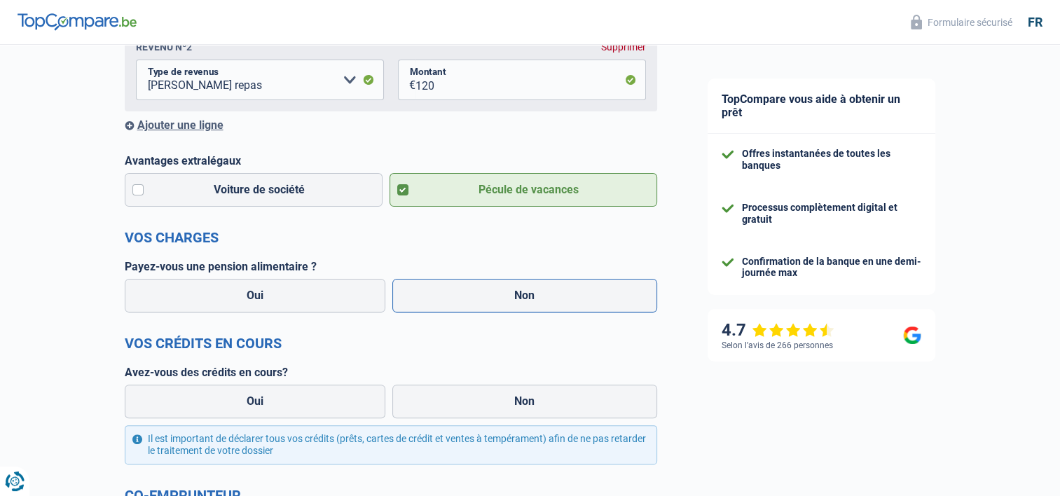
click at [476, 291] on label "Non" at bounding box center [524, 296] width 265 height 34
click at [476, 291] on input "Non" at bounding box center [524, 296] width 265 height 34
radio input "true"
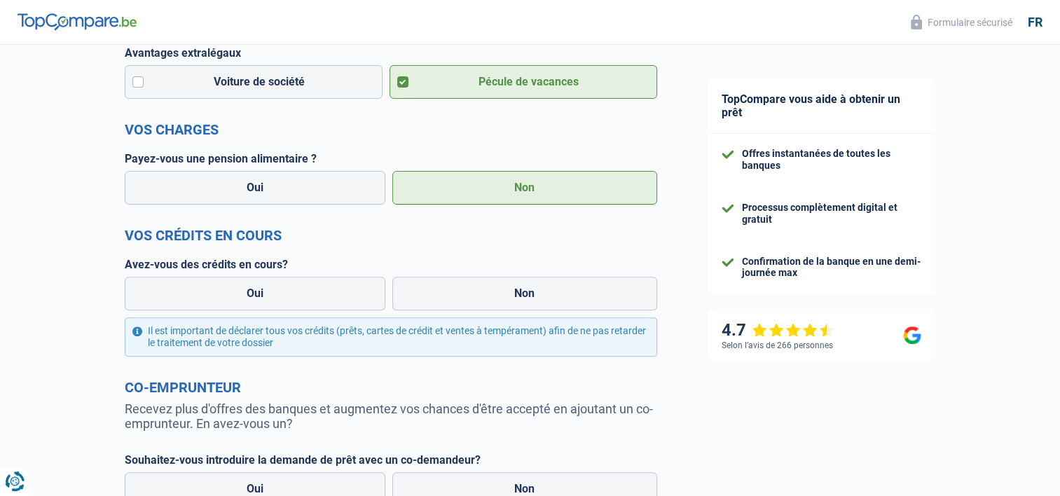
scroll to position [491, 0]
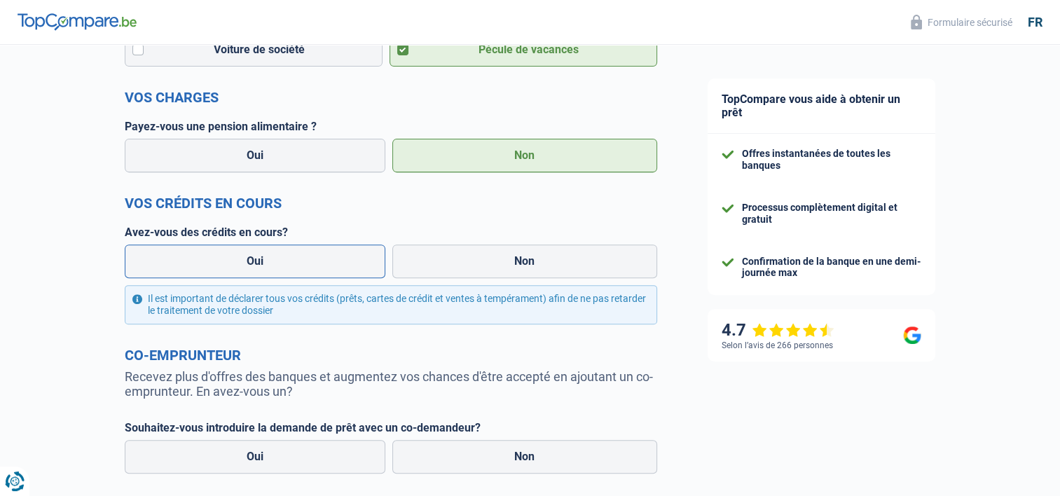
click at [300, 266] on label "Oui" at bounding box center [255, 262] width 261 height 34
click at [300, 266] on input "Oui" at bounding box center [255, 262] width 261 height 34
radio input "true"
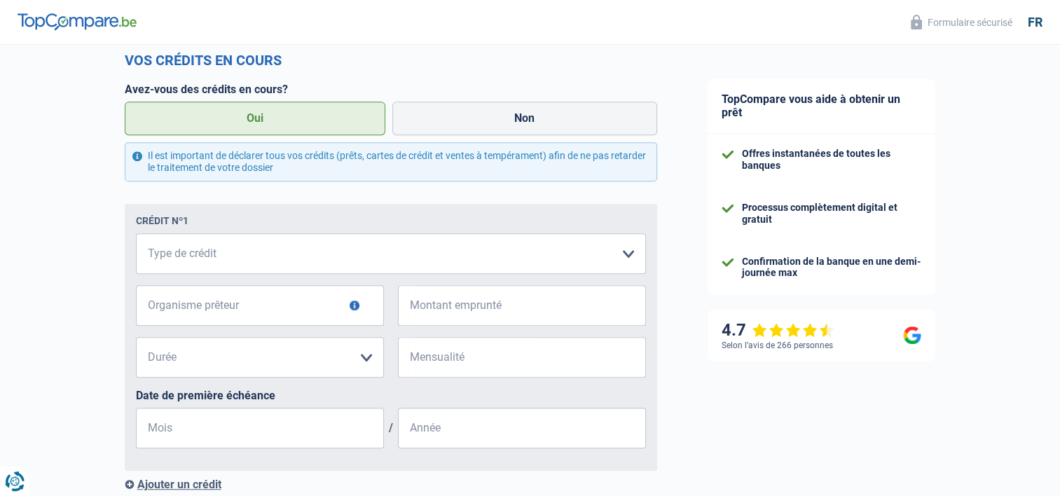
scroll to position [631, 0]
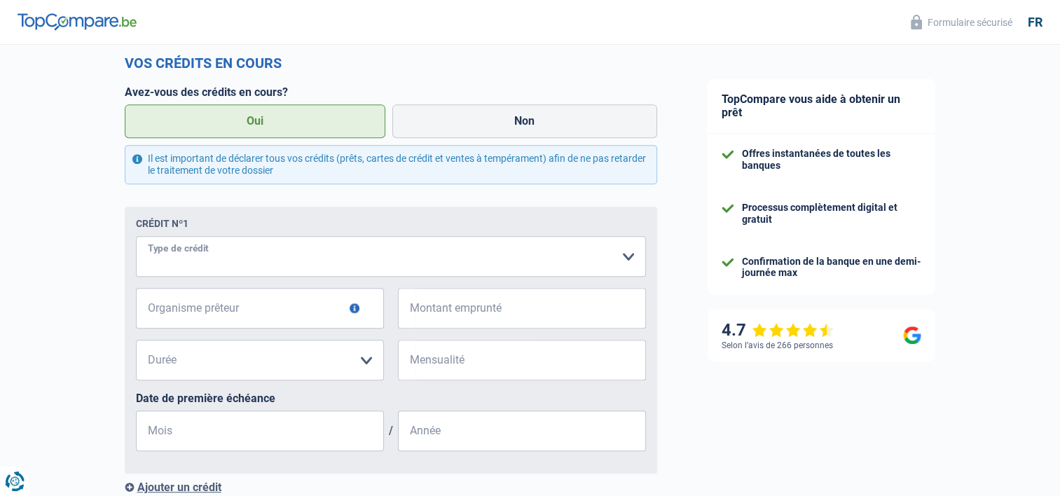
click at [352, 262] on select "Carte ou ouverture de crédit Prêt hypothécaire Vente à tempérament Prêt à tempé…" at bounding box center [391, 256] width 510 height 41
select select "carLoan"
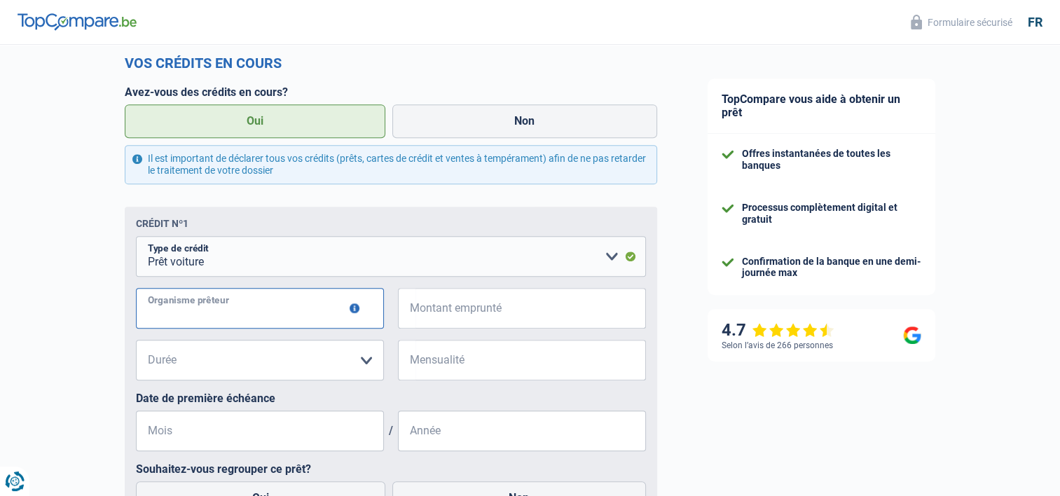
click at [322, 315] on input "Organisme prêteur" at bounding box center [260, 308] width 248 height 41
type input "Alpha credit"
type input "36.000"
type input "486"
type input "10"
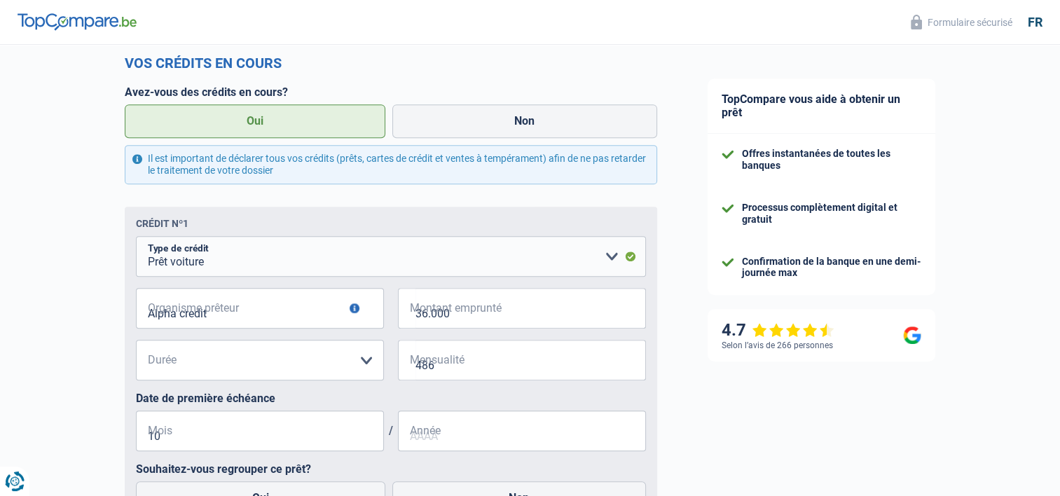
type input "2021"
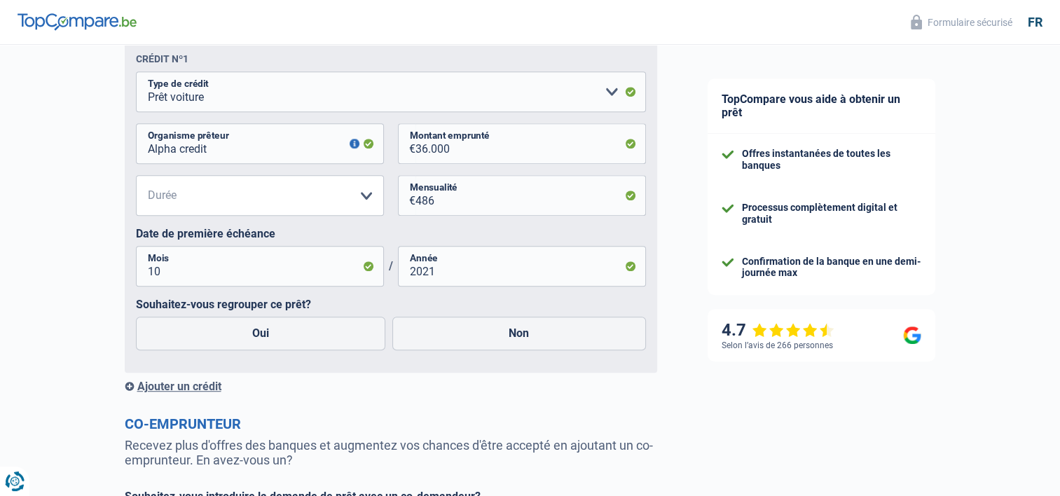
scroll to position [841, 0]
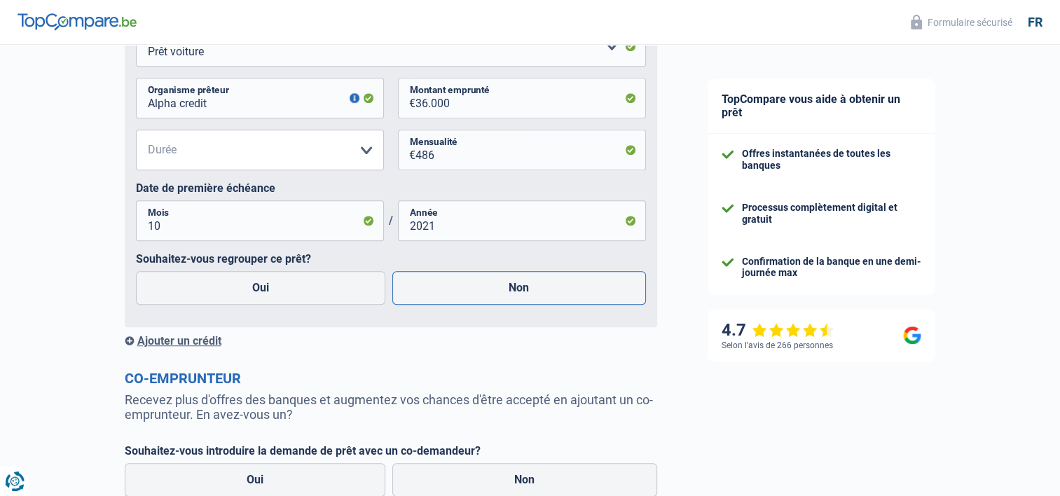
click at [488, 299] on label "Non" at bounding box center [519, 288] width 254 height 34
click at [488, 299] on input "Non" at bounding box center [519, 288] width 254 height 34
radio input "true"
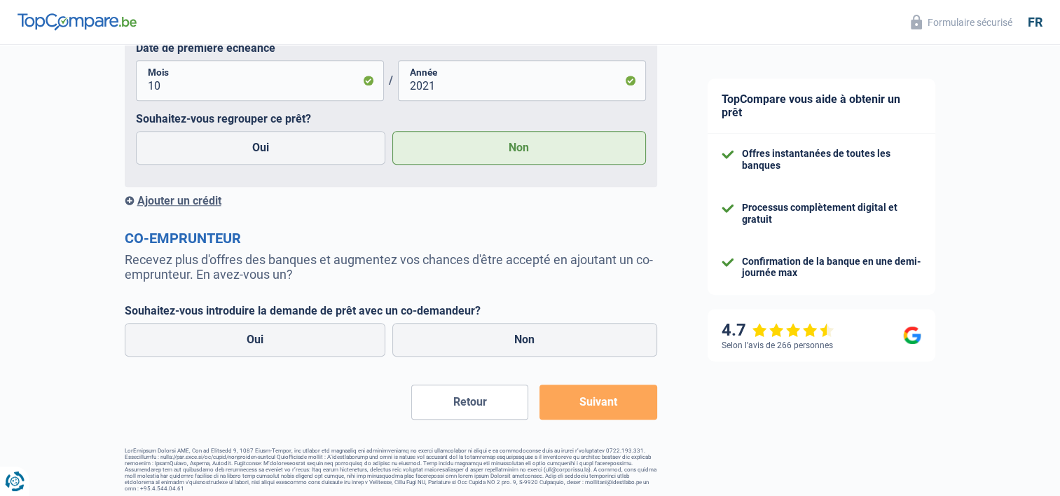
scroll to position [992, 0]
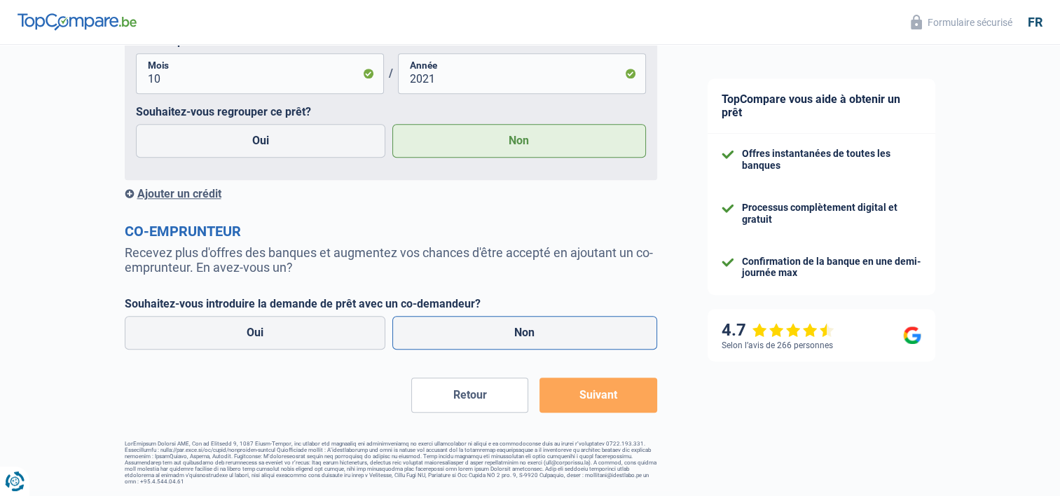
click at [504, 329] on label "Non" at bounding box center [524, 333] width 265 height 34
click at [504, 329] on input "Non" at bounding box center [524, 333] width 265 height 34
radio input "true"
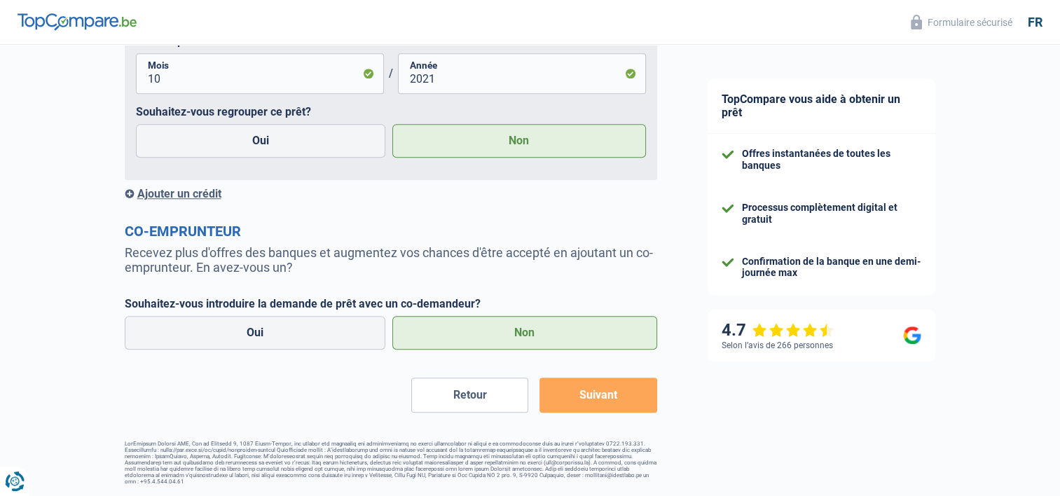
click at [608, 400] on button "Suivant" at bounding box center [598, 395] width 117 height 35
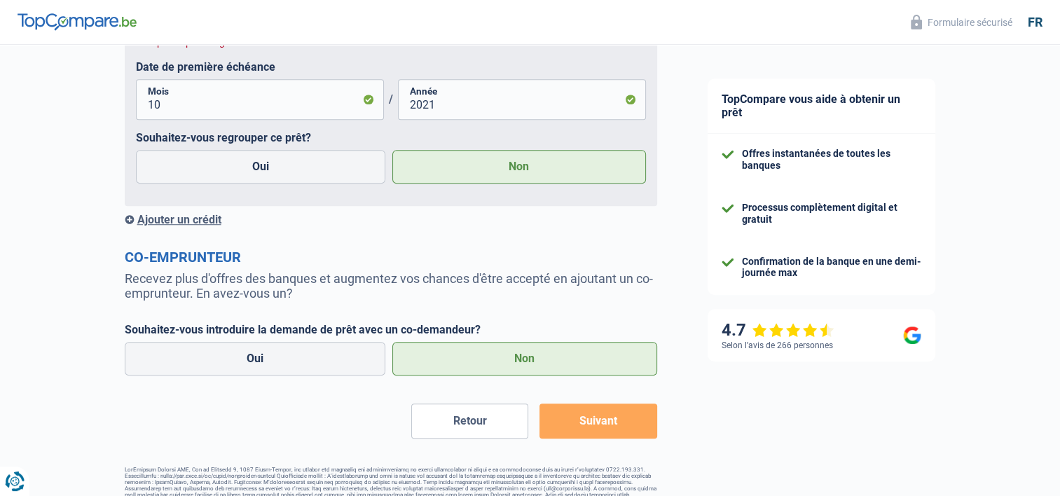
click at [594, 420] on button "Suivant" at bounding box center [598, 421] width 117 height 35
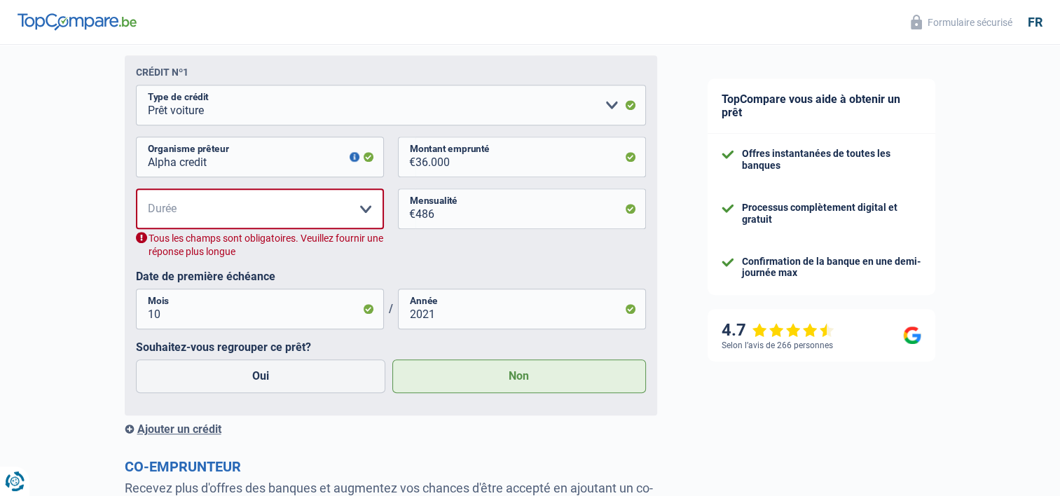
scroll to position [781, 0]
click at [367, 211] on select "12 mois 18 mois 24 mois 30 mois 36 mois 42 mois 48 mois 60 mois 72 mois 84 mois…" at bounding box center [260, 209] width 248 height 41
select select "60"
click at [136, 191] on select "12 mois 18 mois 24 mois 30 mois 36 mois 42 mois 48 mois 60 mois 72 mois 84 mois…" at bounding box center [260, 209] width 248 height 41
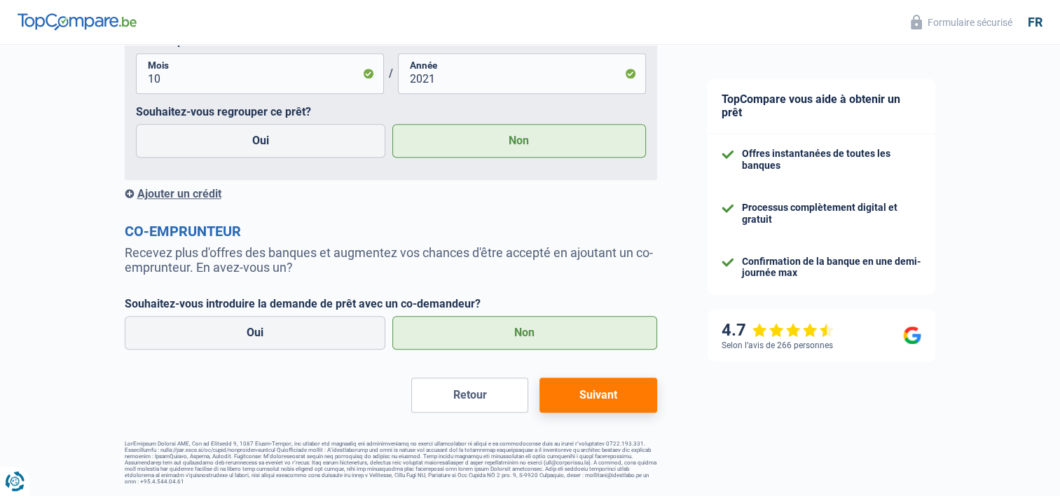
scroll to position [992, 0]
click at [619, 391] on button "Suivant" at bounding box center [598, 395] width 117 height 35
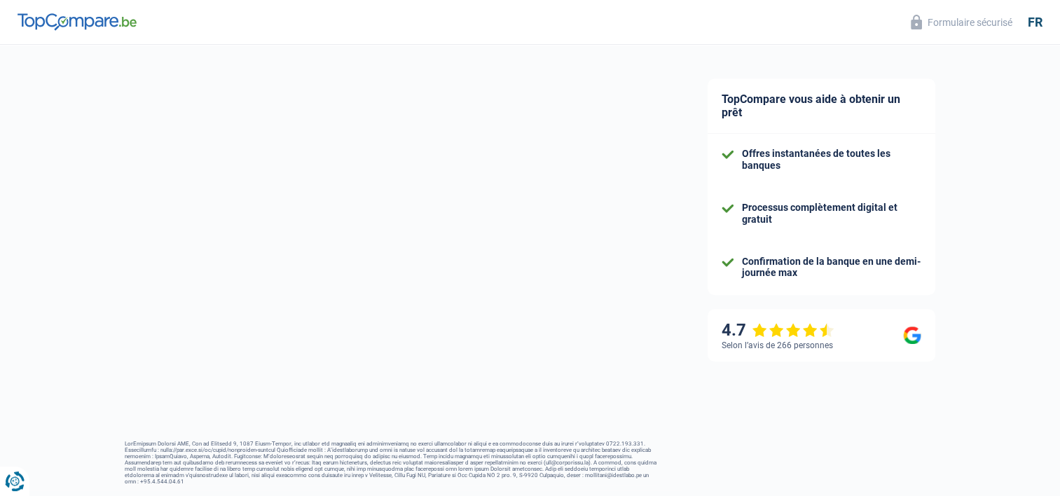
select select "84"
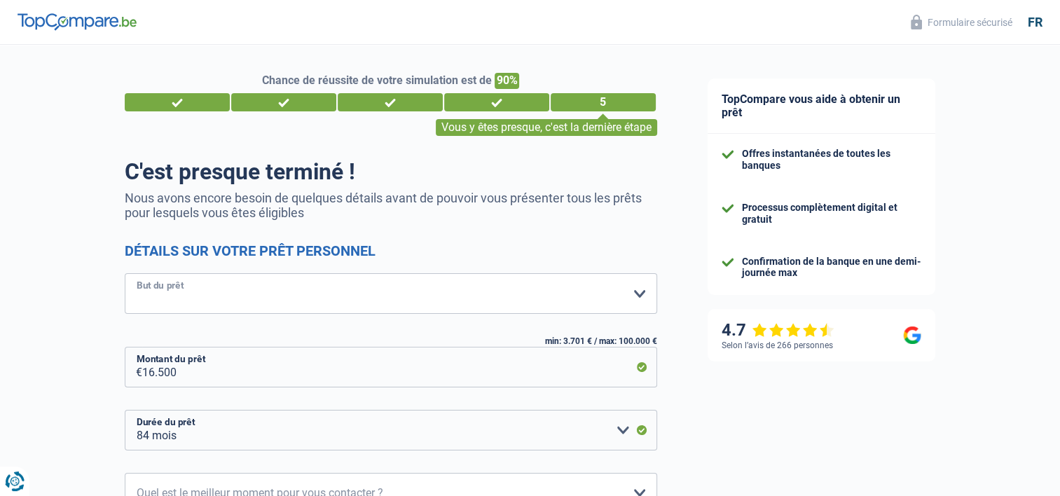
click at [635, 294] on select "Confort maison: meubles, textile, peinture, électroménager, outillage non-profe…" at bounding box center [391, 293] width 533 height 41
select select "other"
click at [125, 274] on select "Confort maison: meubles, textile, peinture, électroménager, outillage non-profe…" at bounding box center [391, 293] width 533 height 41
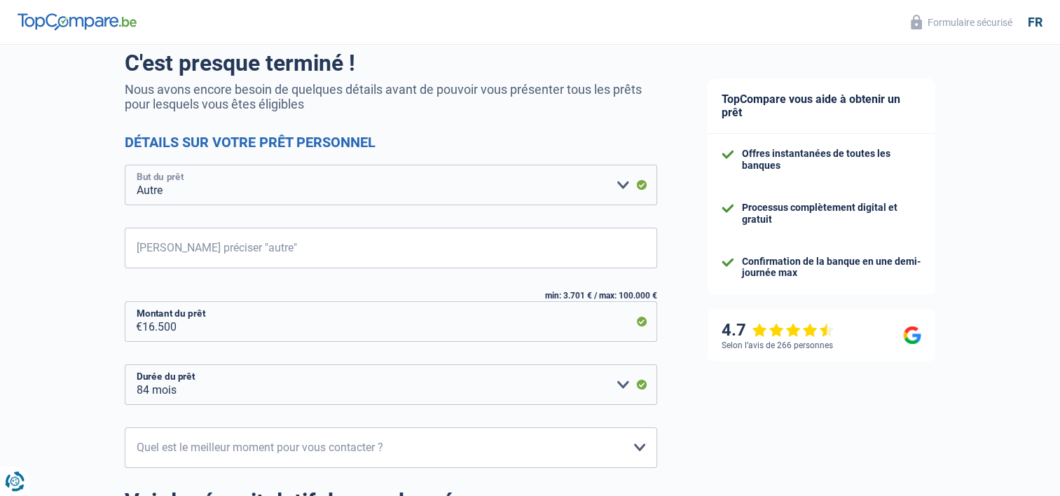
scroll to position [140, 0]
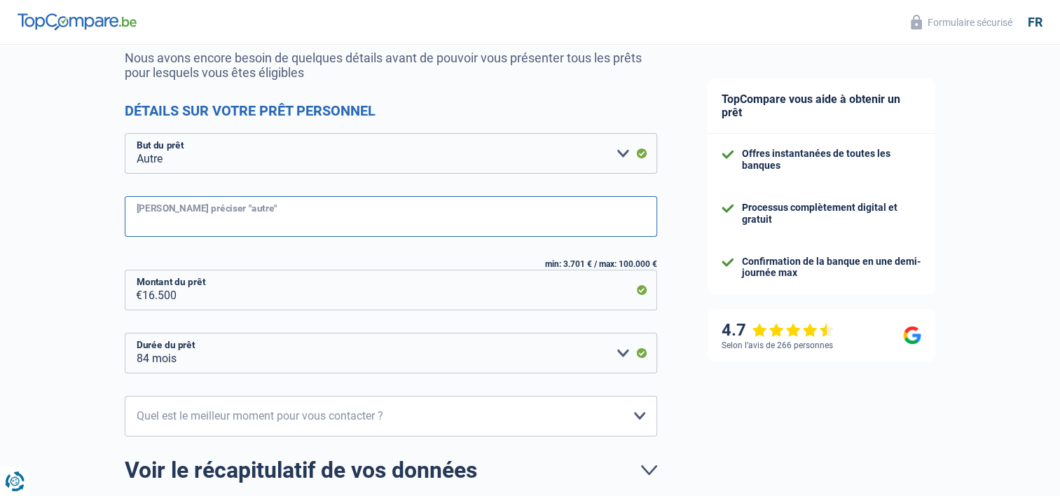
click at [517, 219] on input "Veuillez préciser "autre"" at bounding box center [391, 216] width 533 height 41
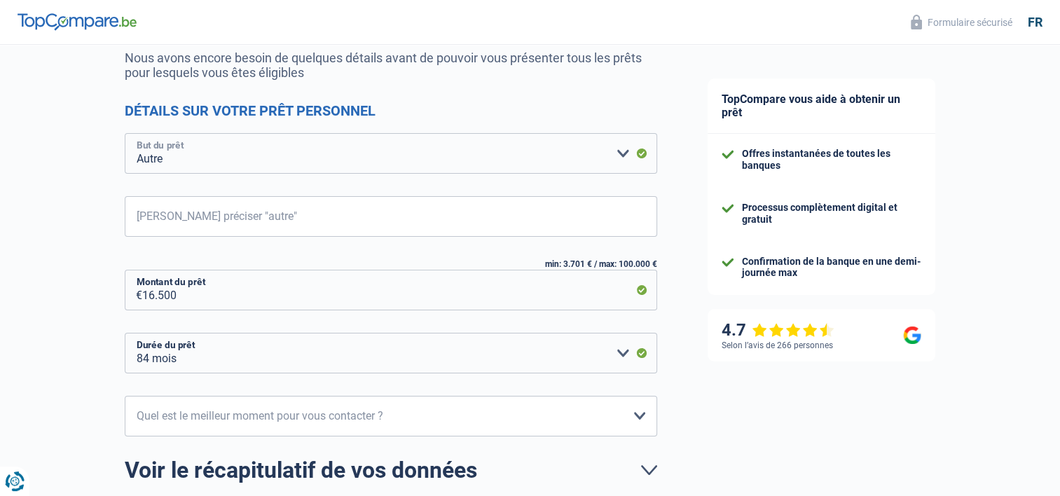
click at [621, 149] on select "Confort maison: meubles, textile, peinture, électroménager, outillage non-profe…" at bounding box center [391, 153] width 533 height 41
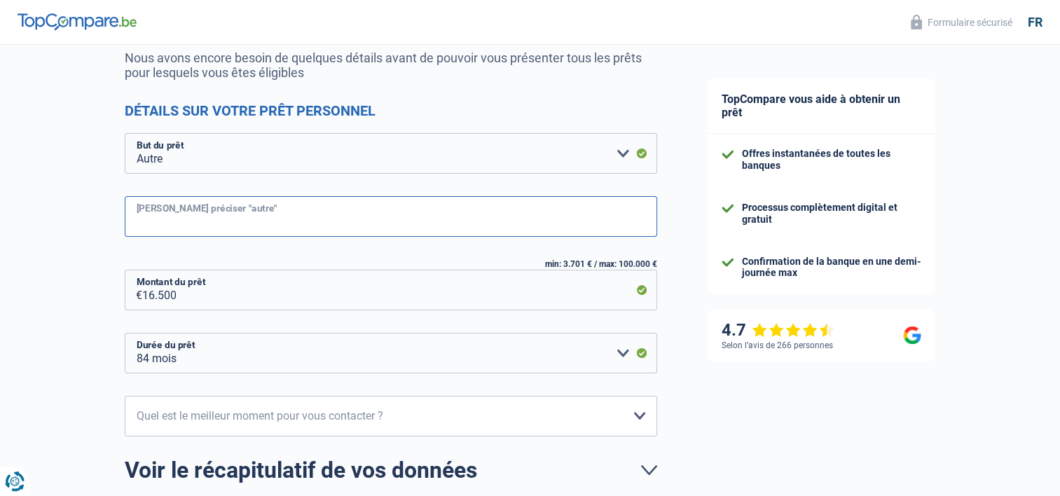
click at [389, 219] on input "Veuillez préciser "autre"" at bounding box center [391, 216] width 533 height 41
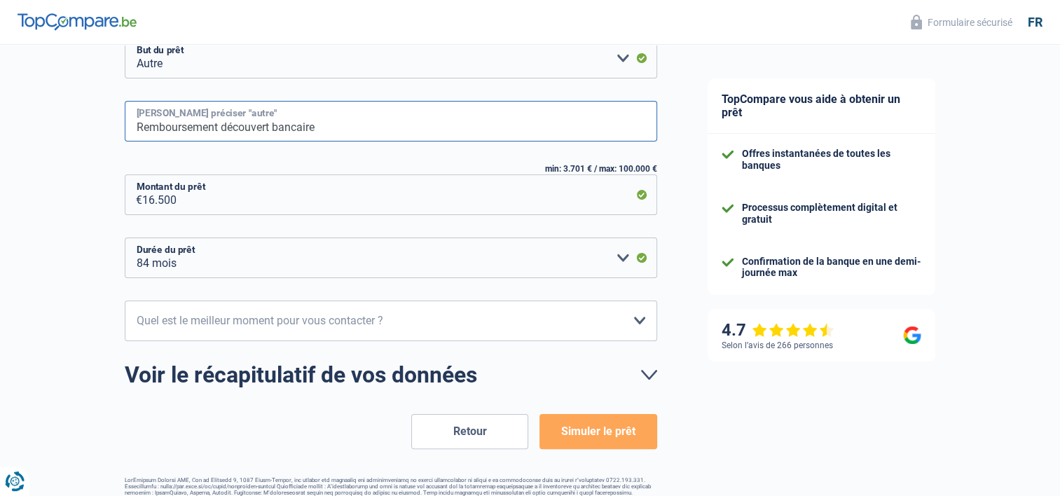
scroll to position [272, 0]
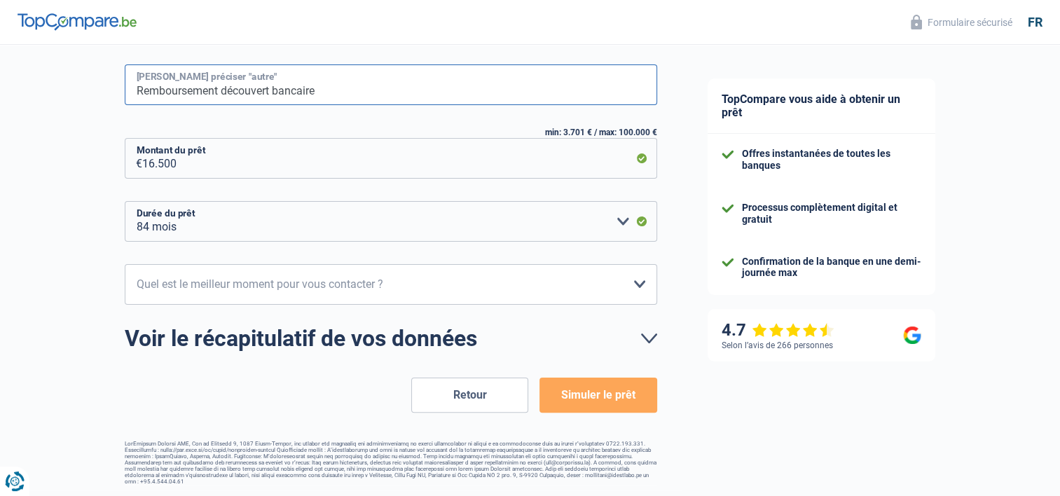
type input "Remboursement découvert bancaire"
click at [610, 395] on button "Simuler le prêt" at bounding box center [598, 395] width 117 height 35
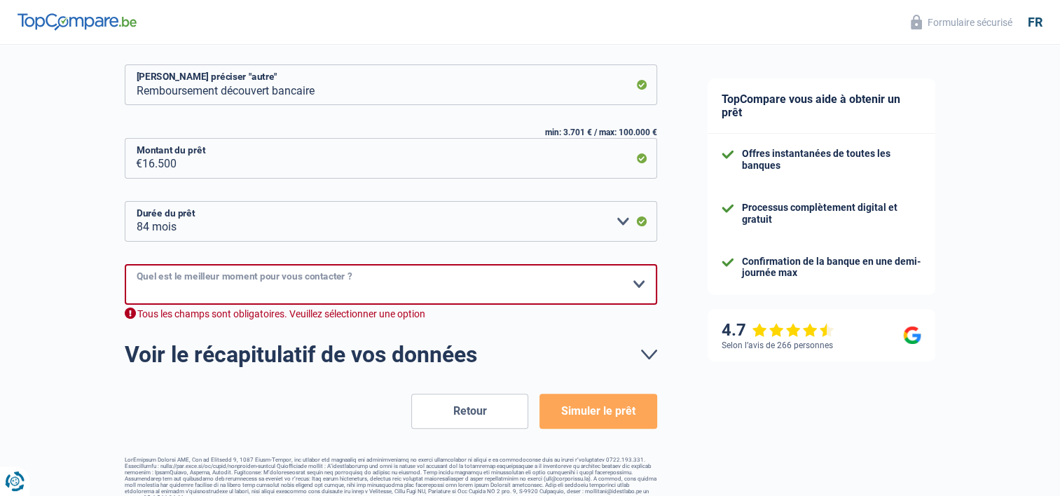
click at [373, 285] on select "10h-12h 12h-14h 14h-16h 16h-18h Veuillez sélectionner une option" at bounding box center [391, 284] width 533 height 41
select select "10-12"
click at [125, 264] on select "10h-12h 12h-14h 14h-16h 16h-18h Veuillez sélectionner une option" at bounding box center [391, 284] width 533 height 41
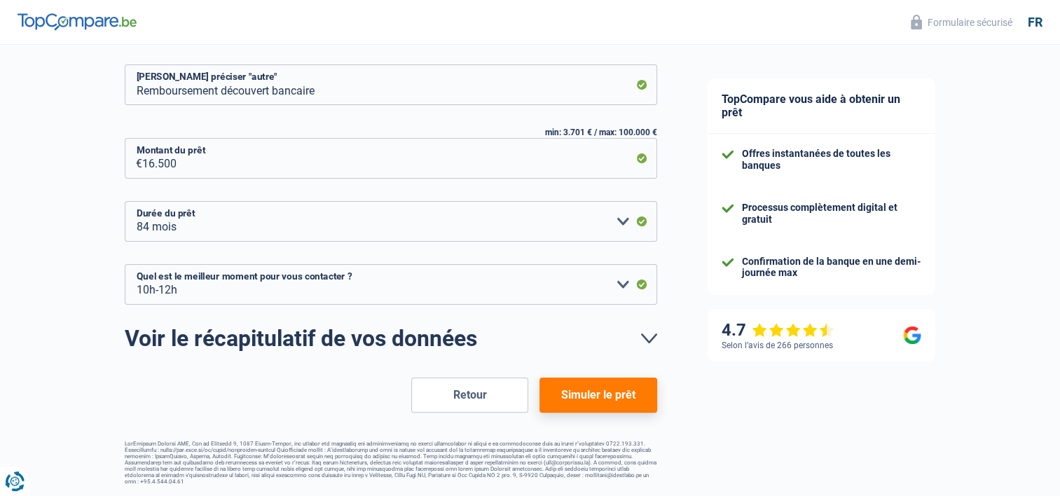
click at [594, 395] on button "Simuler le prêt" at bounding box center [598, 395] width 117 height 35
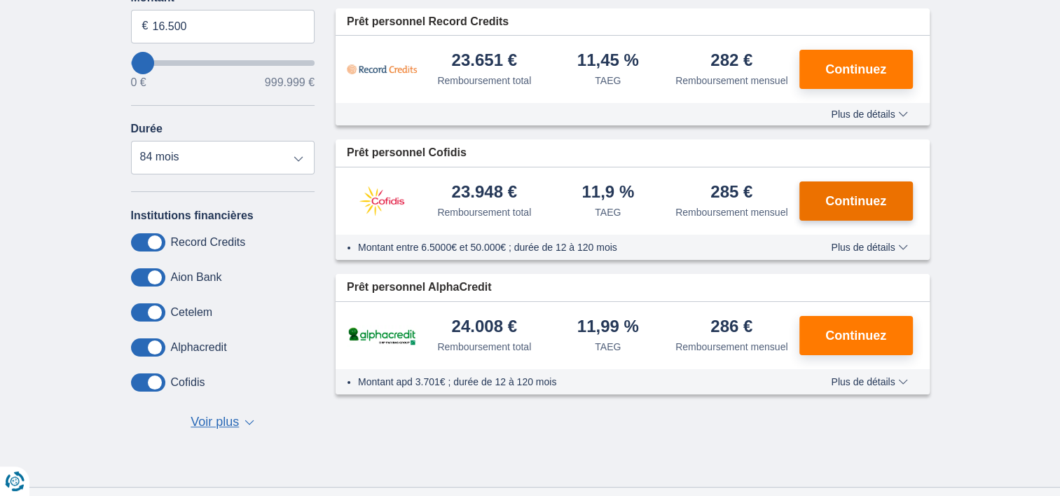
scroll to position [210, 0]
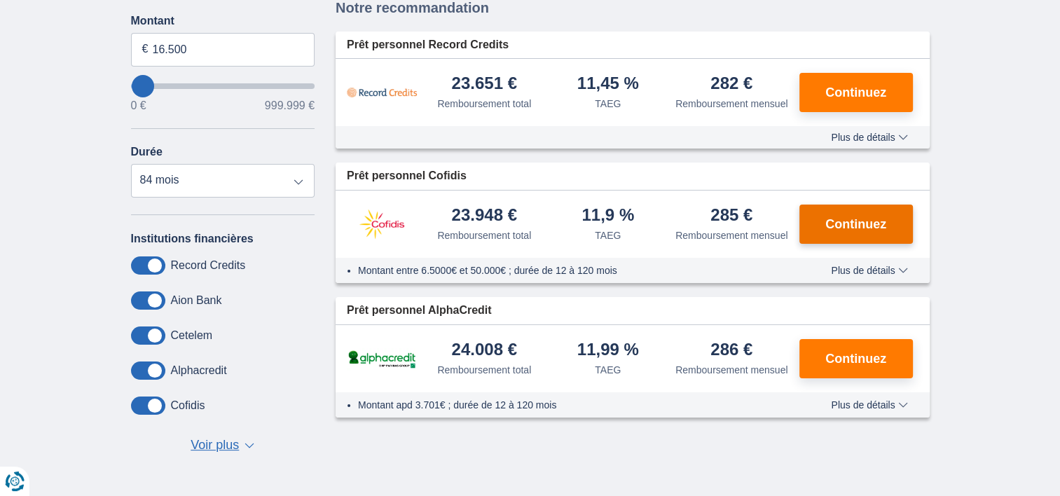
click at [882, 228] on span "Continuez" at bounding box center [856, 224] width 61 height 13
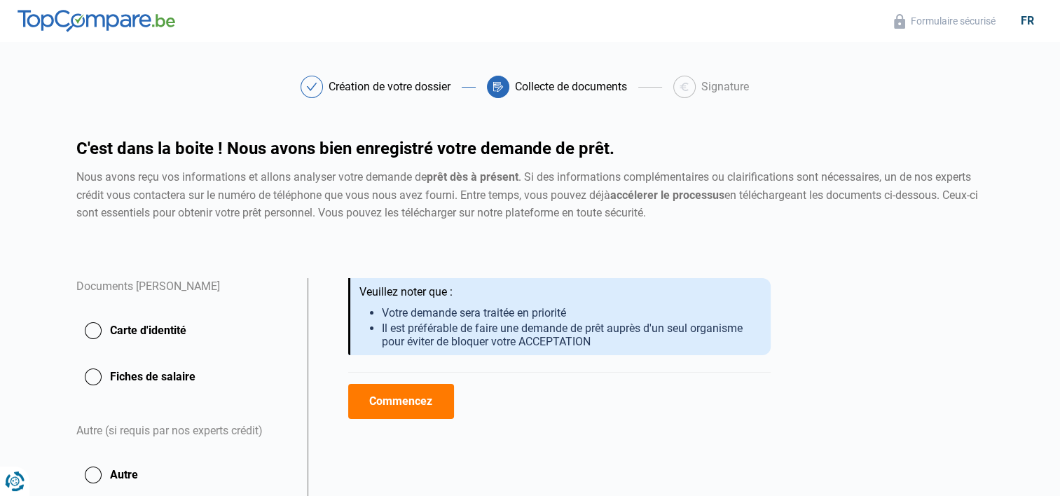
click at [424, 404] on button "Commencez" at bounding box center [401, 401] width 106 height 35
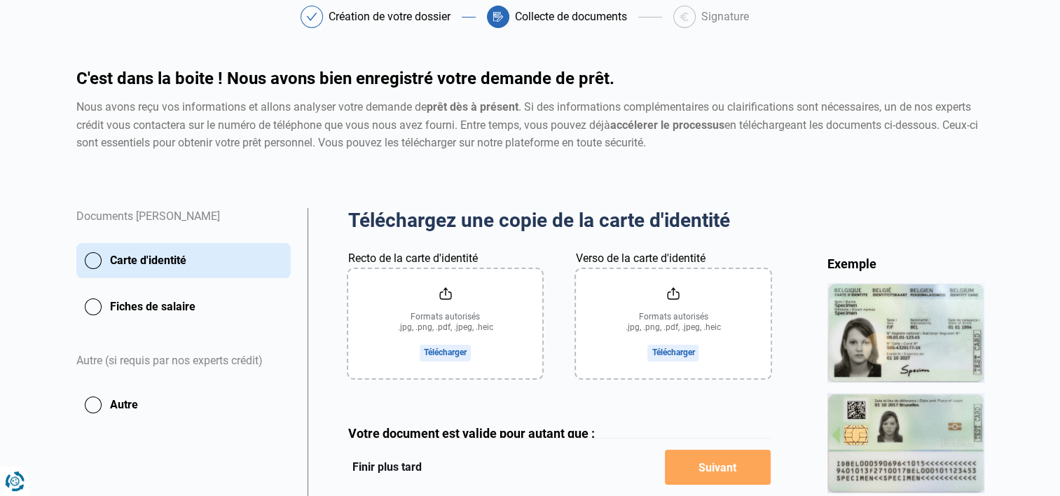
scroll to position [140, 0]
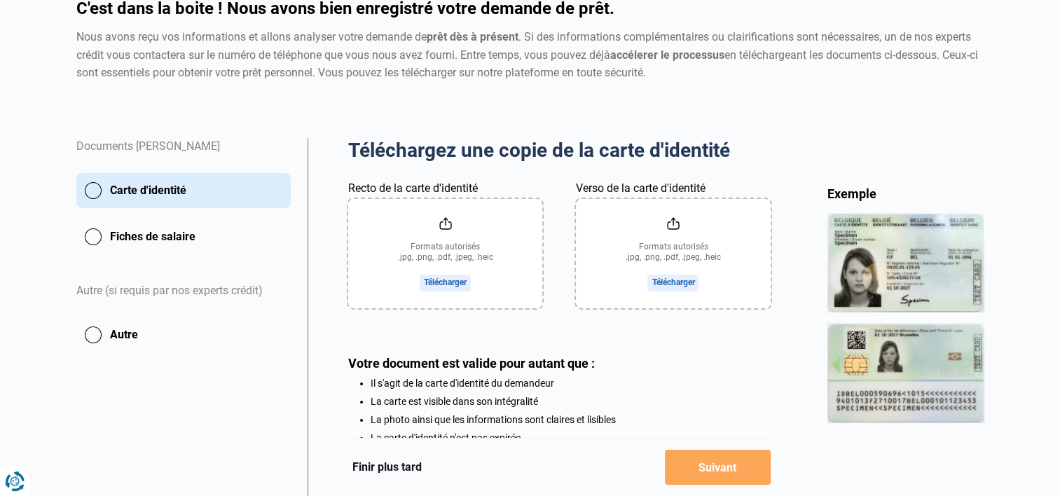
click at [448, 284] on input "Recto de la carte d'identité" at bounding box center [445, 253] width 194 height 109
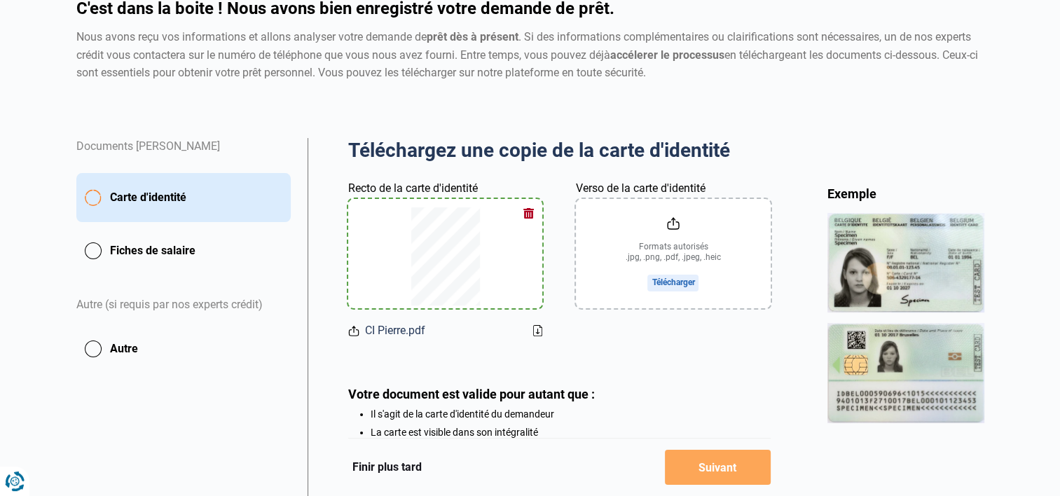
click at [671, 282] on input "Verso de la carte d'identité" at bounding box center [673, 253] width 194 height 109
type input "C:\fakepath\CI Pierre.pdf"
click at [671, 280] on input "Verso de la carte d'identité" at bounding box center [673, 253] width 194 height 109
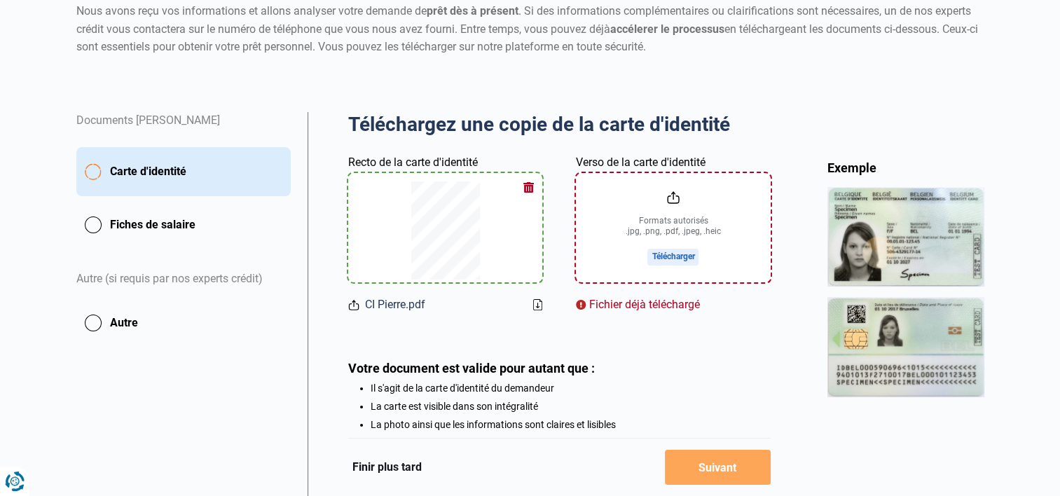
scroll to position [134, 0]
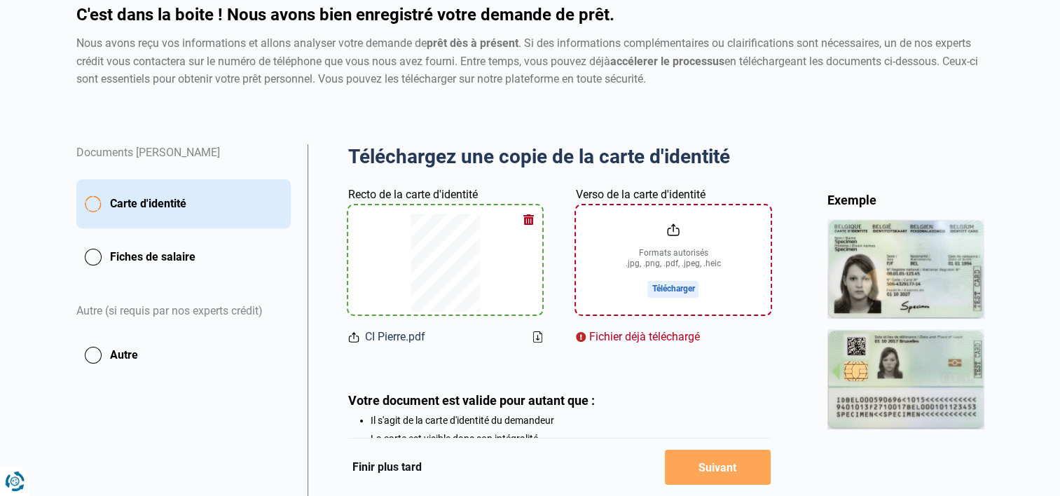
click at [538, 336] on icon at bounding box center [537, 337] width 9 height 11
click at [673, 288] on input "Verso de la carte d'identité" at bounding box center [673, 259] width 194 height 109
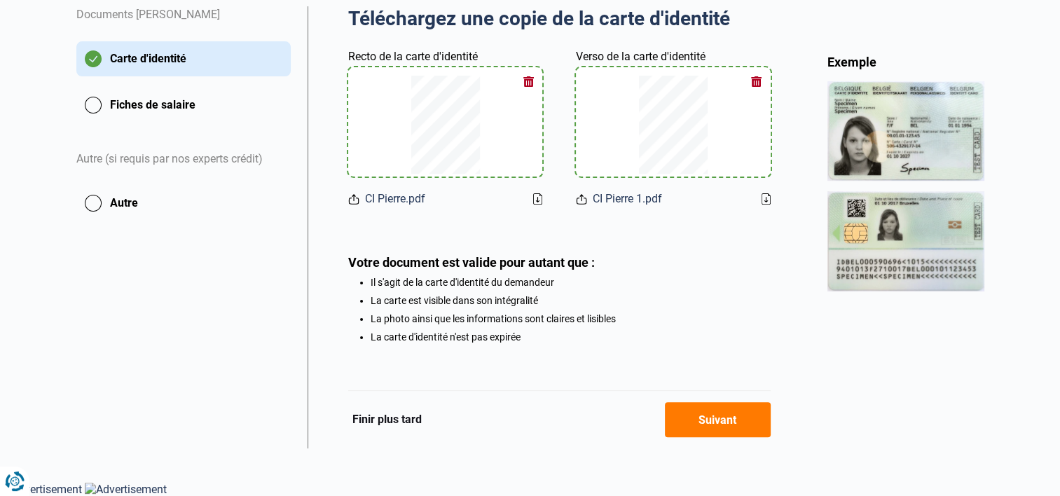
scroll to position [274, 0]
click at [737, 423] on button "Suivant" at bounding box center [718, 419] width 106 height 35
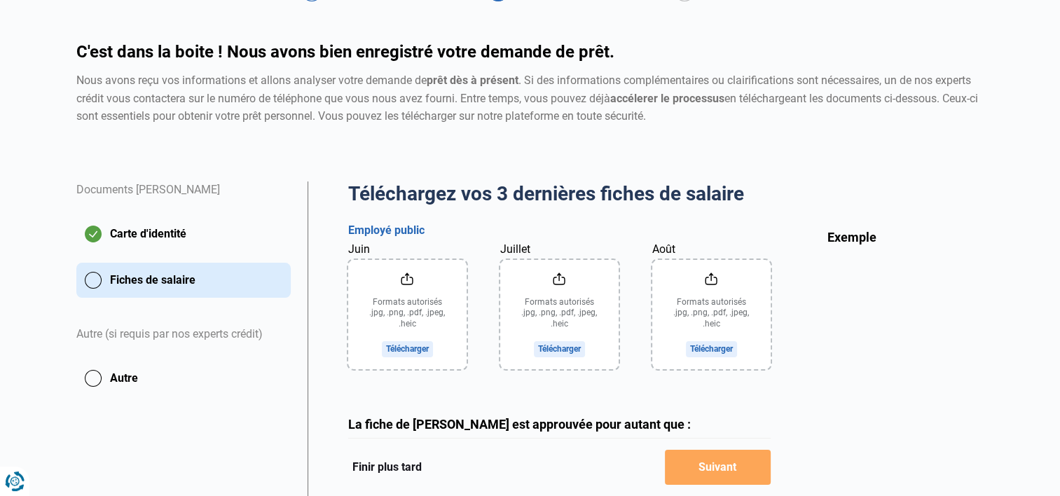
scroll to position [140, 0]
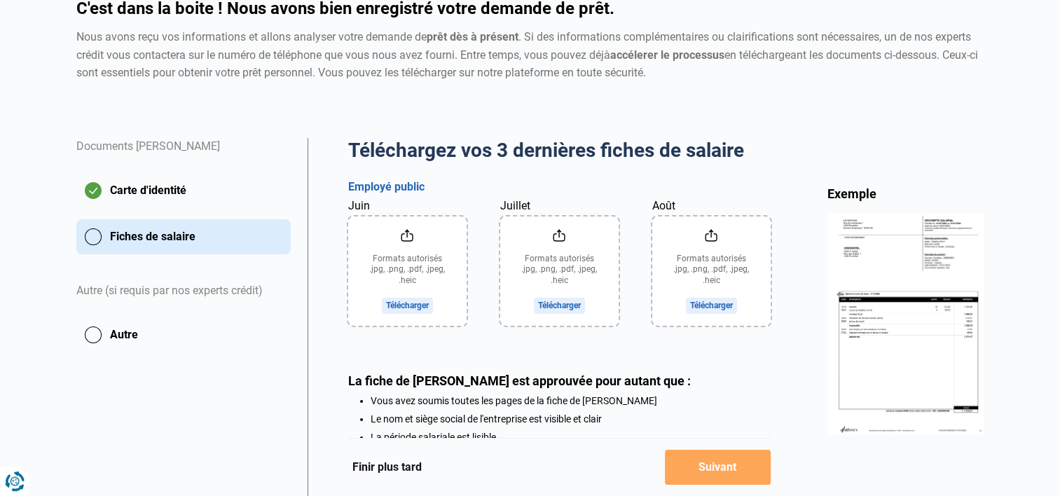
click at [407, 308] on input "Juin" at bounding box center [407, 271] width 118 height 109
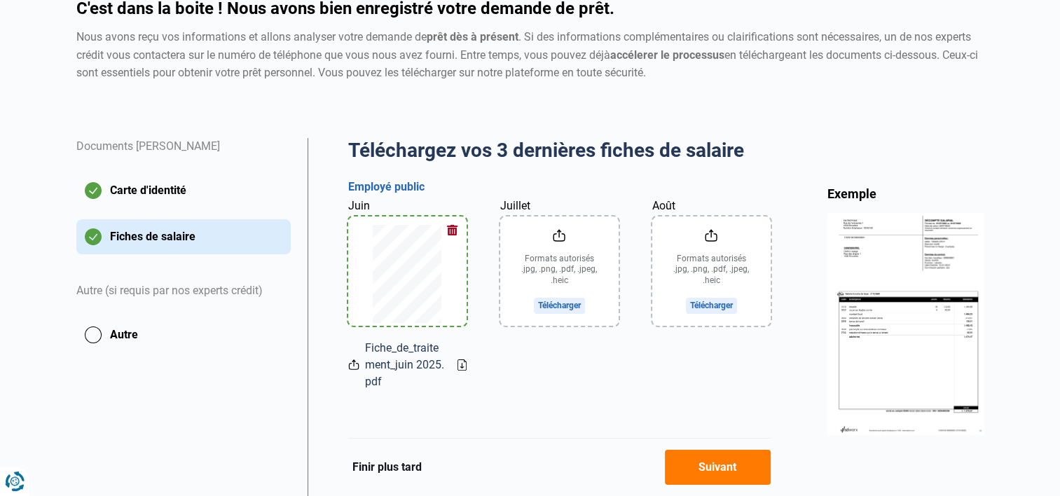
click at [567, 306] on input "Juillet" at bounding box center [559, 271] width 118 height 109
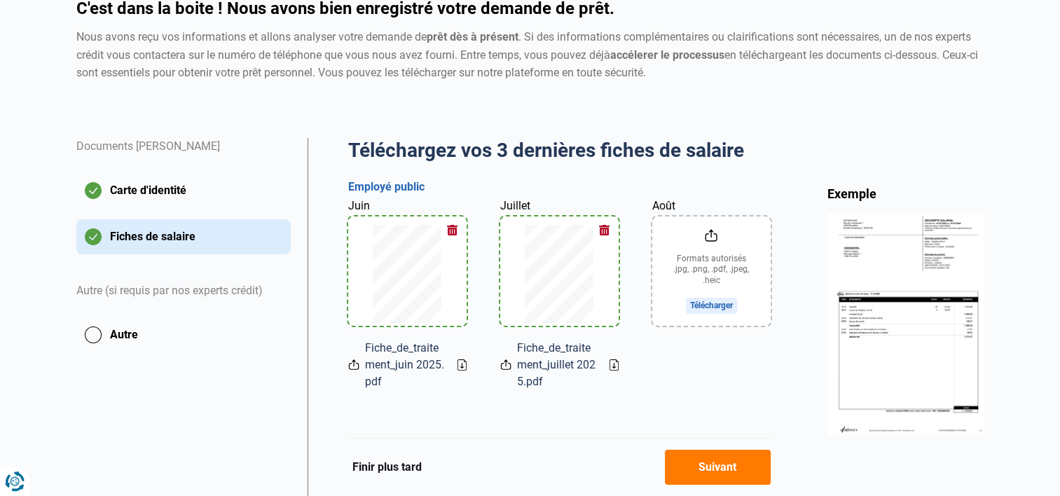
click at [716, 307] on input "Août" at bounding box center [712, 271] width 118 height 109
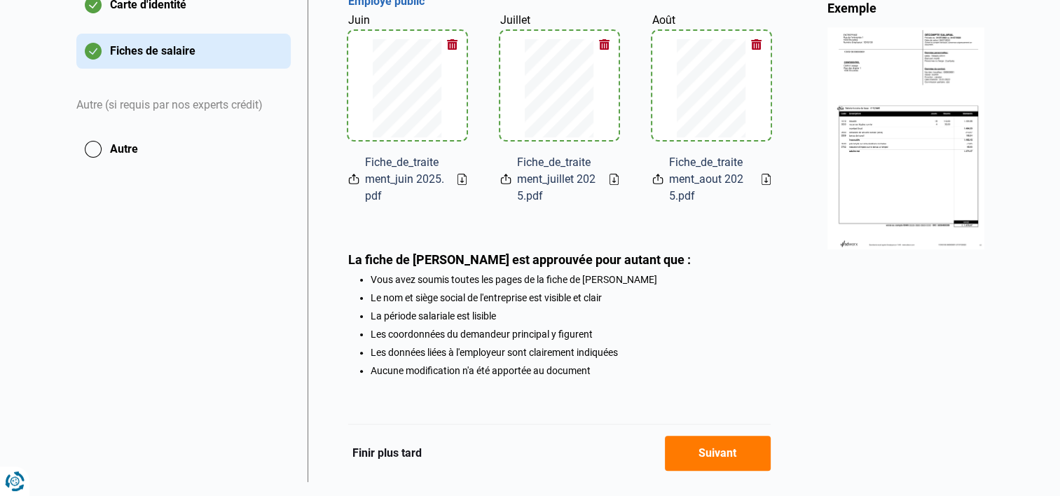
scroll to position [350, 0]
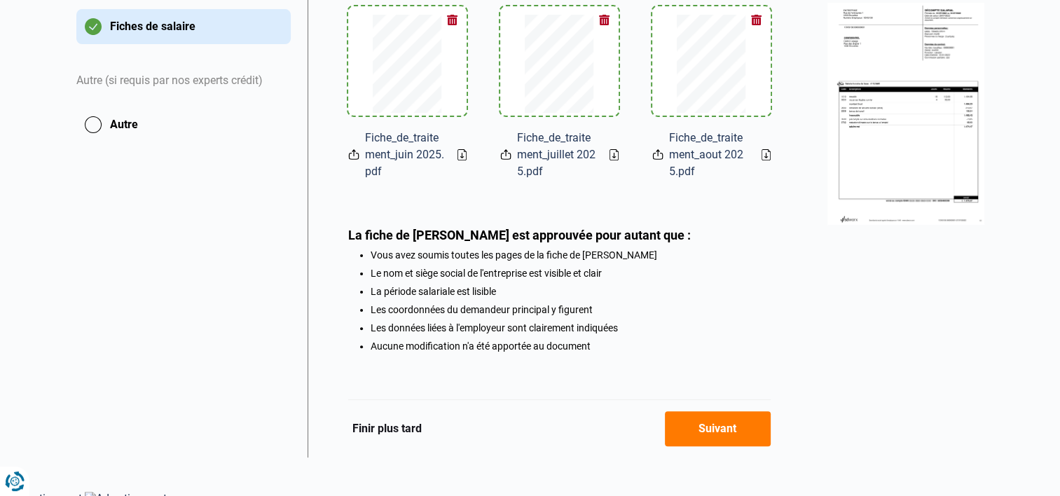
click at [733, 432] on button "Suivant" at bounding box center [718, 428] width 106 height 35
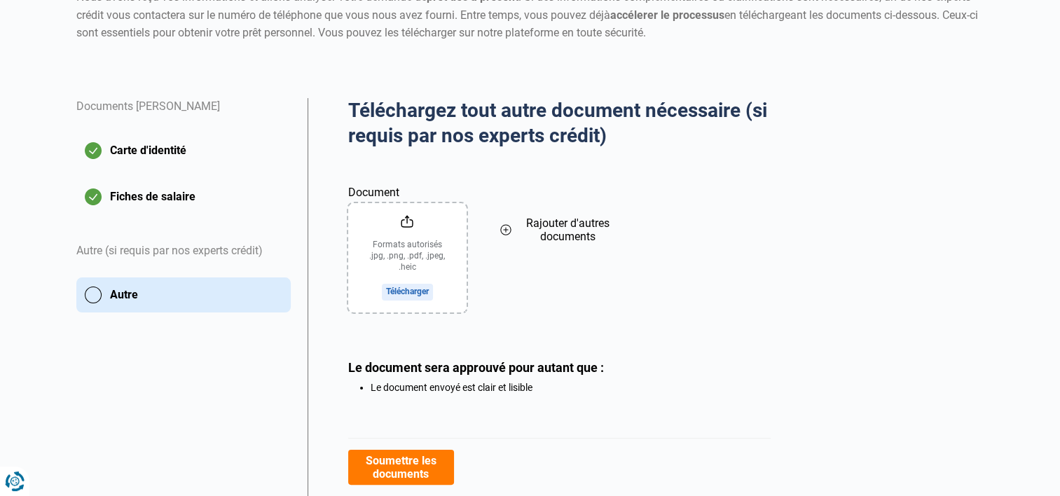
scroll to position [210, 0]
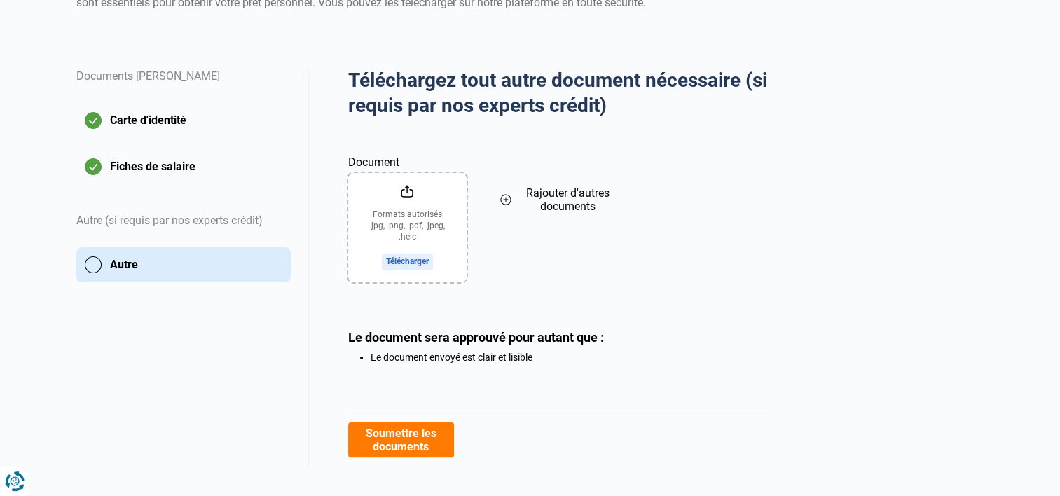
click at [392, 436] on button "Soumettre les documents" at bounding box center [401, 440] width 106 height 35
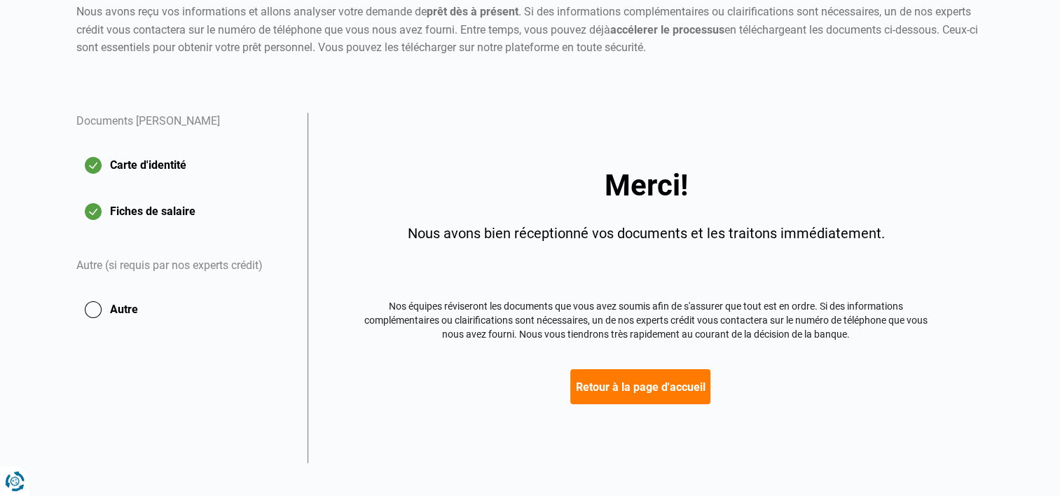
scroll to position [179, 0]
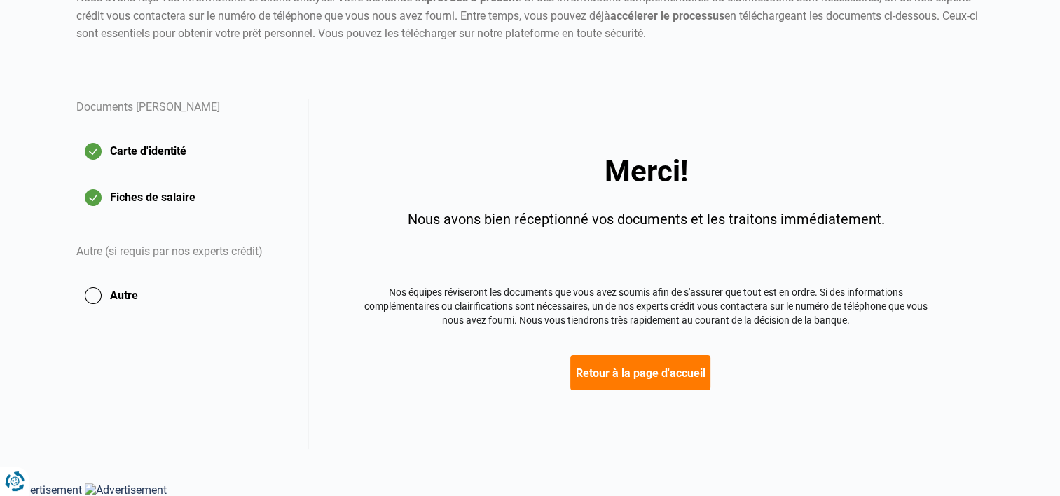
click at [683, 369] on button "Retour à la page d'accueil" at bounding box center [641, 372] width 140 height 35
